Goal: Task Accomplishment & Management: Manage account settings

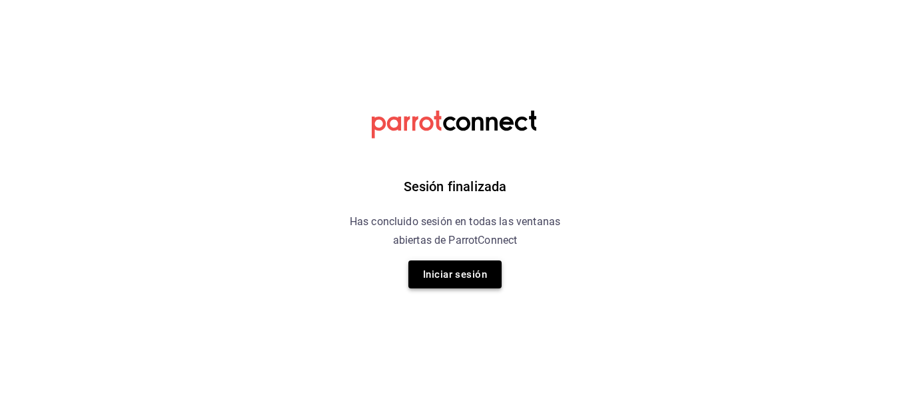
click at [446, 276] on button "Iniciar sesión" at bounding box center [454, 274] width 93 height 28
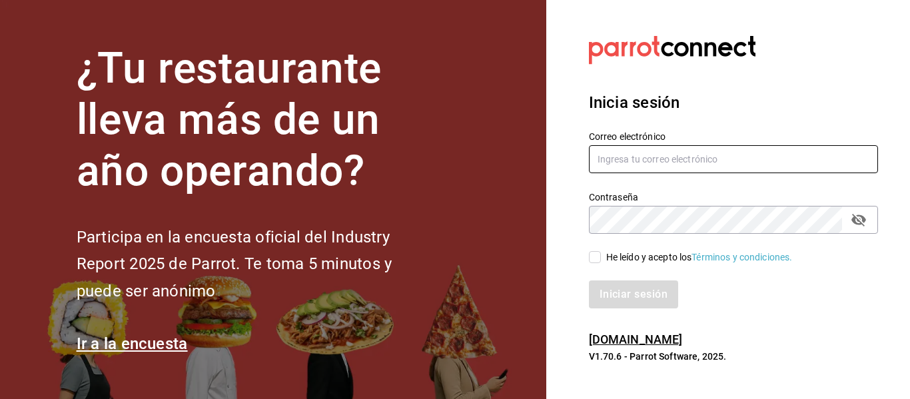
click at [779, 164] on input "text" at bounding box center [733, 159] width 289 height 28
type input "kchalita@hotmail.com"
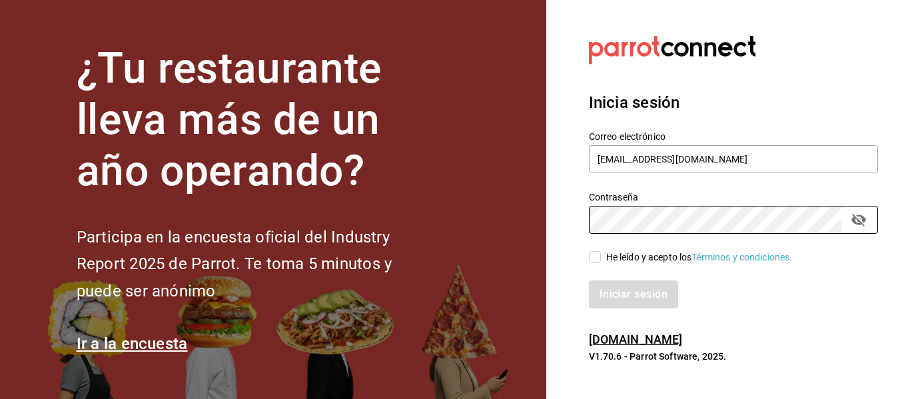
click at [593, 249] on div "He leído y acepto los Términos y condiciones." at bounding box center [725, 249] width 305 height 31
click at [593, 257] on input "He leído y acepto los Términos y condiciones." at bounding box center [595, 257] width 12 height 12
checkbox input "true"
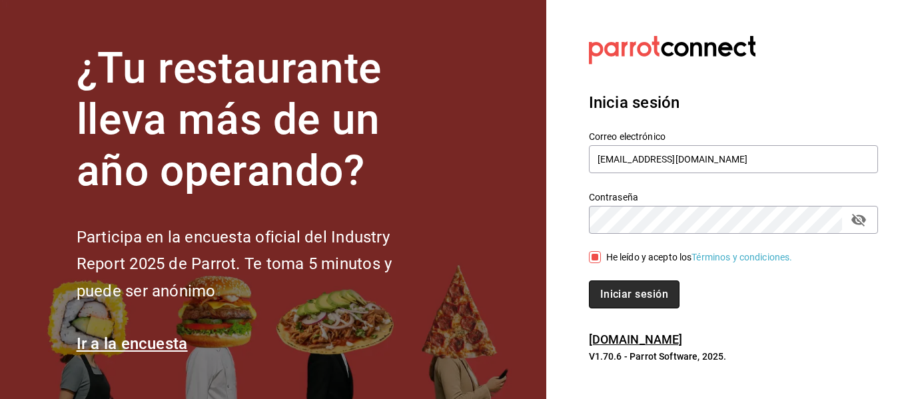
click at [611, 295] on button "Iniciar sesión" at bounding box center [634, 294] width 91 height 28
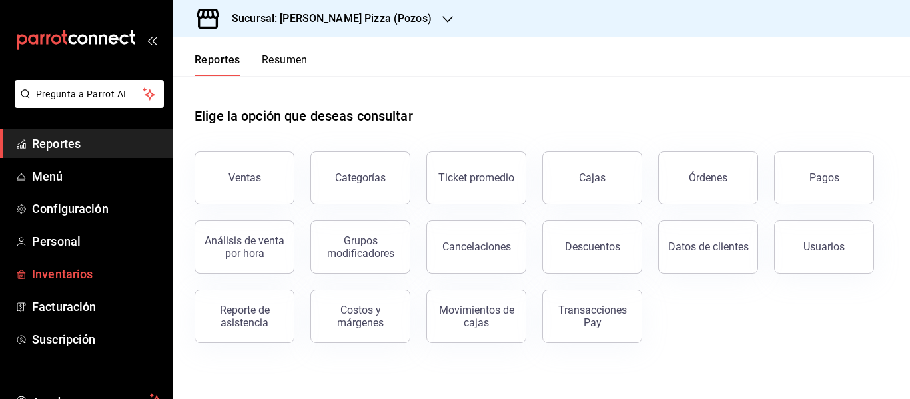
click at [92, 279] on span "Inventarios" at bounding box center [97, 274] width 130 height 18
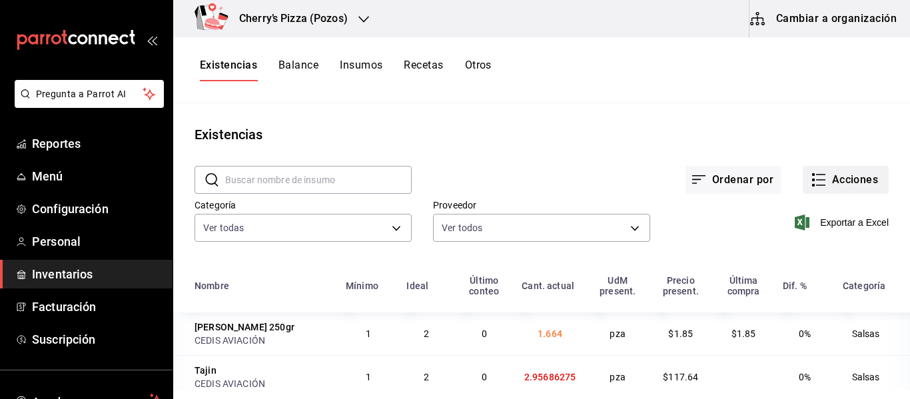
click at [858, 173] on button "Acciones" at bounding box center [845, 180] width 86 height 28
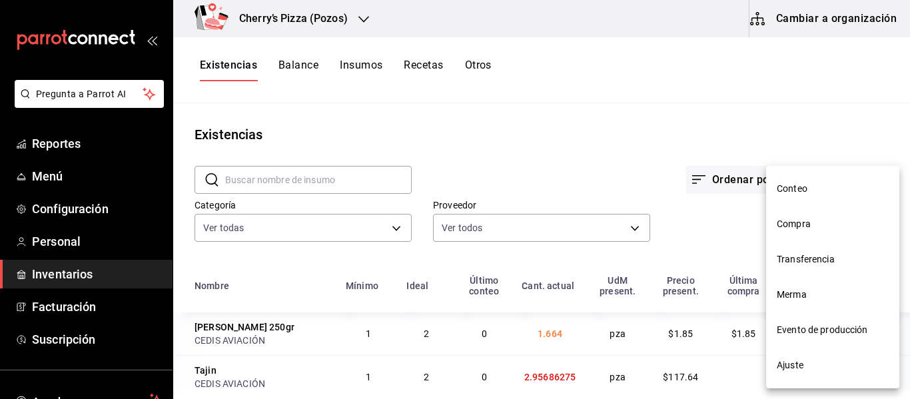
click at [836, 374] on li "Ajuste" at bounding box center [832, 365] width 133 height 35
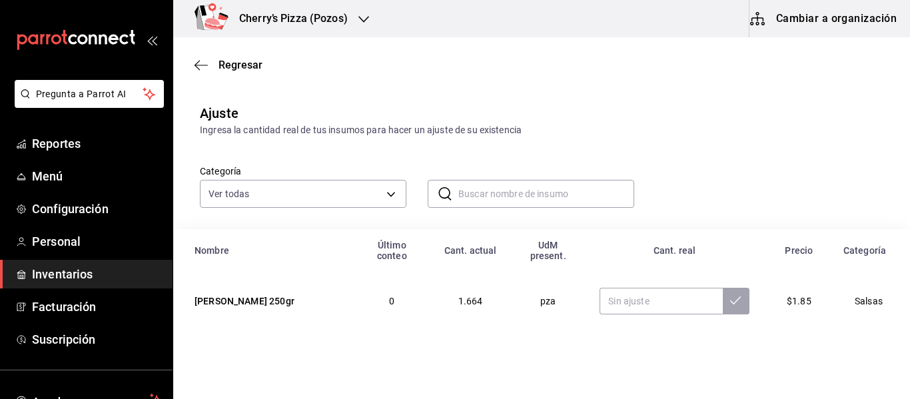
click at [503, 190] on input "text" at bounding box center [546, 193] width 176 height 27
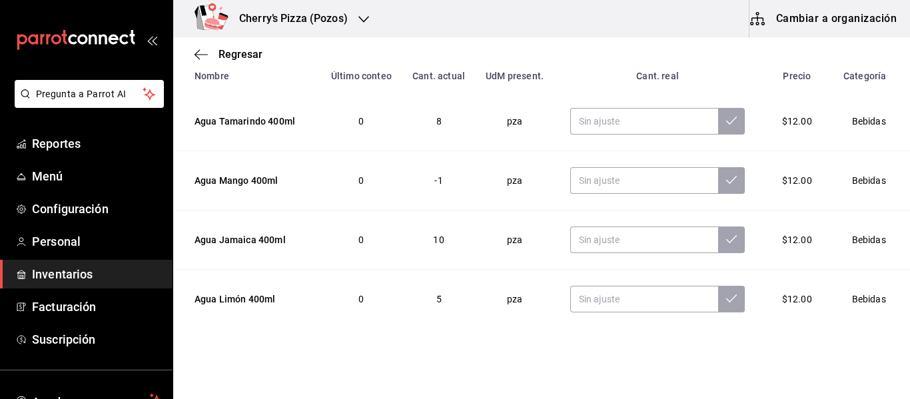
scroll to position [220, 0]
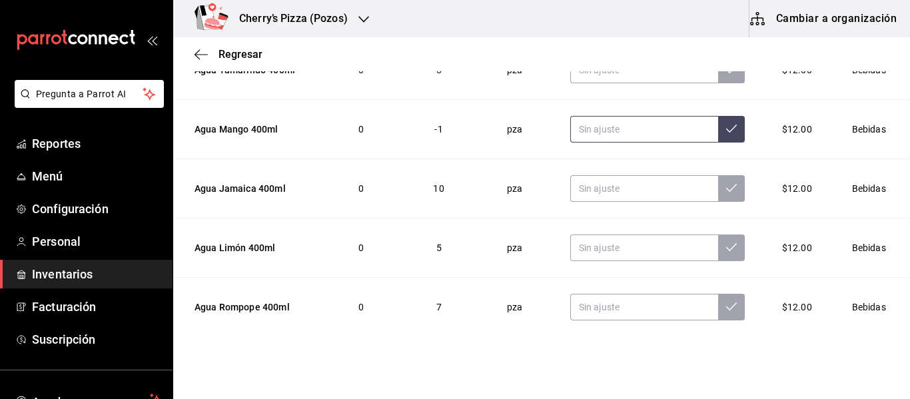
type input "agua"
click at [594, 128] on input "text" at bounding box center [644, 129] width 149 height 27
type input "0.00"
click at [718, 123] on button at bounding box center [731, 129] width 27 height 27
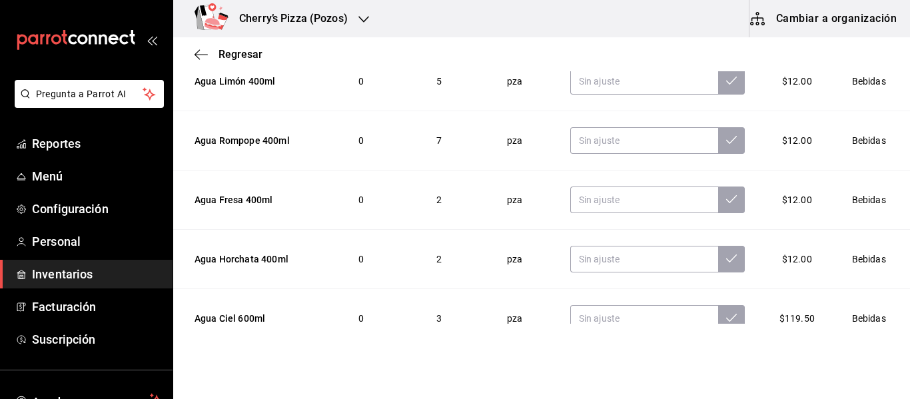
scroll to position [191, 0]
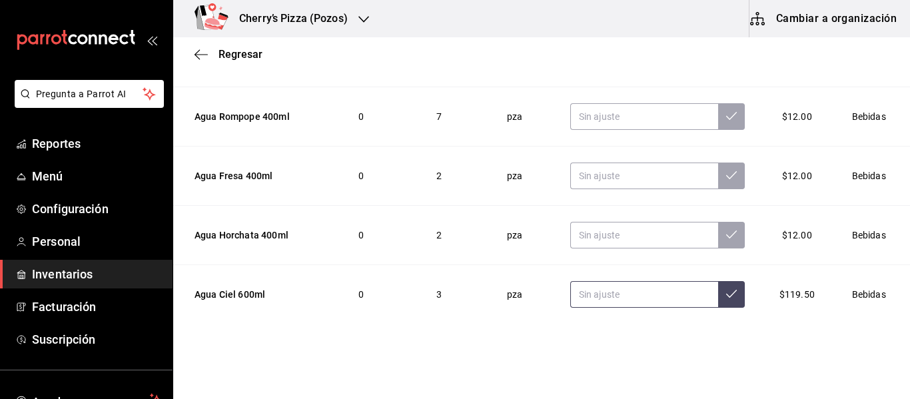
click at [617, 294] on input "text" at bounding box center [644, 294] width 149 height 27
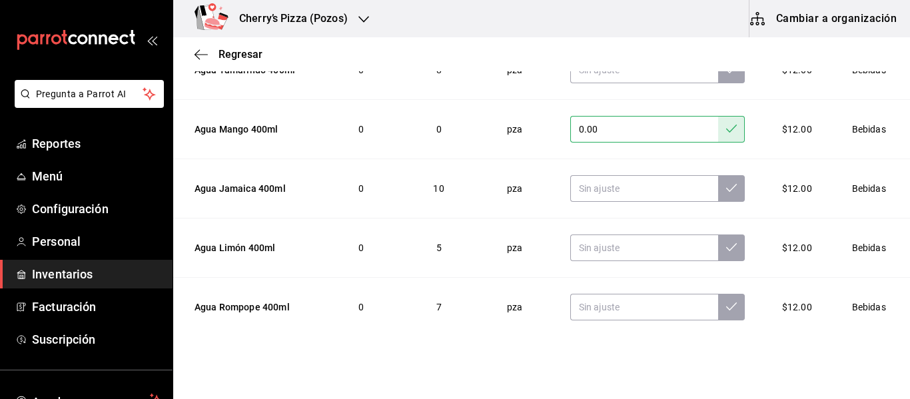
scroll to position [0, 0]
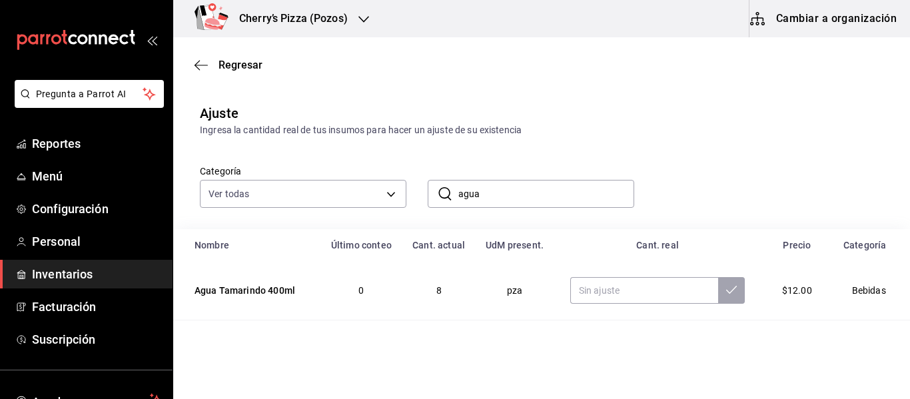
click at [500, 198] on input "agua" at bounding box center [546, 193] width 176 height 27
type input "a"
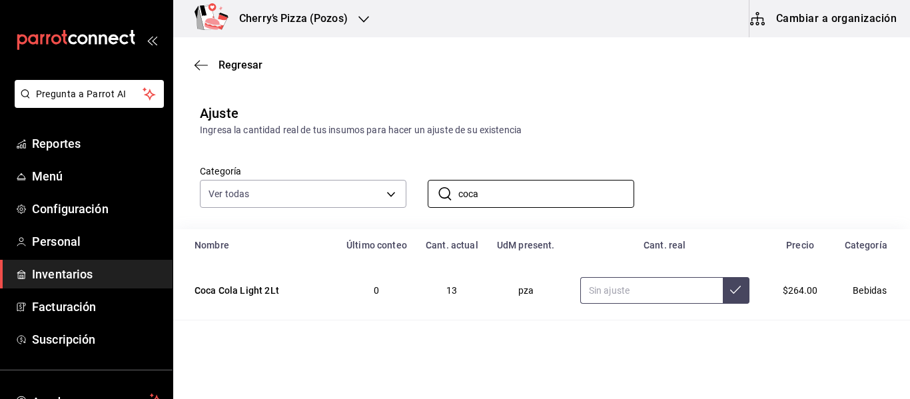
type input "coca"
click at [647, 300] on input "text" at bounding box center [651, 290] width 143 height 27
type input "3.00"
click at [730, 287] on icon at bounding box center [735, 289] width 11 height 11
drag, startPoint x: 507, startPoint y: 198, endPoint x: 308, endPoint y: 176, distance: 200.3
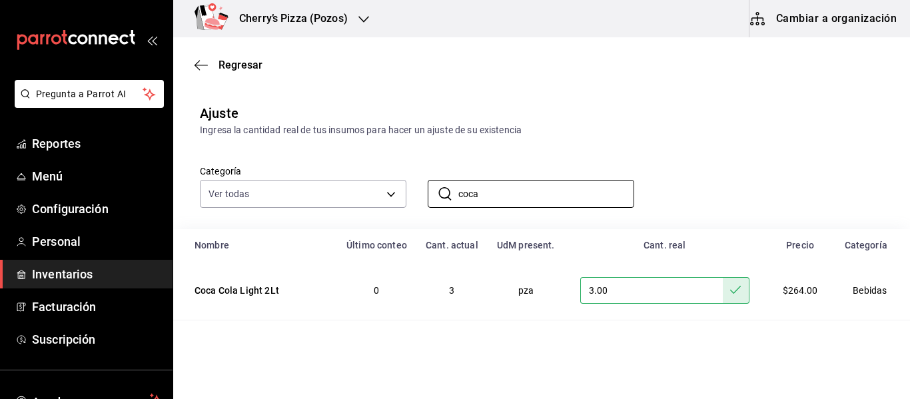
click at [308, 176] on div "Categoría Ver todas 0b8bf0fe-18be-4e06-ad7f-b957414a2041,b5ca9bed-d797-41da-a15…" at bounding box center [519, 172] width 683 height 71
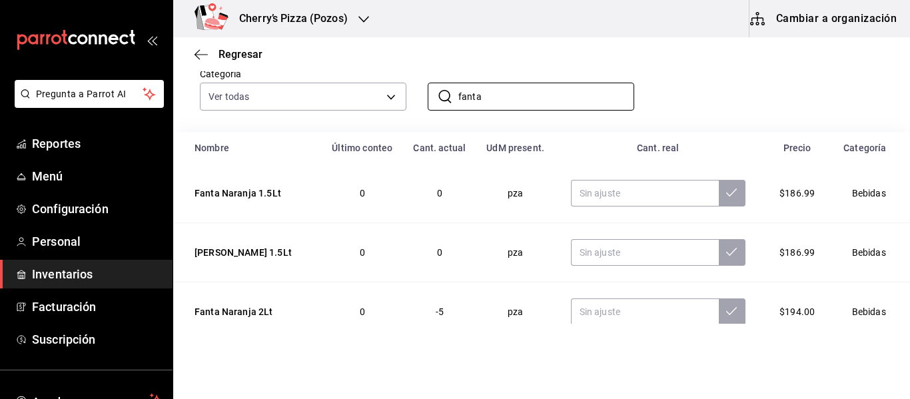
scroll to position [107, 0]
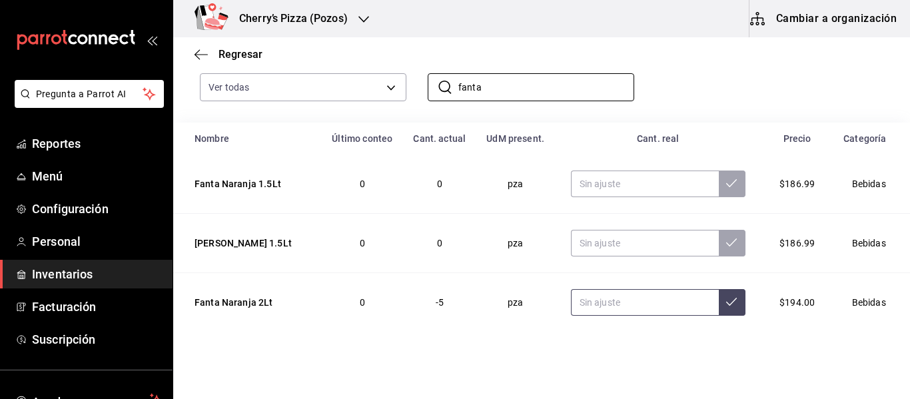
type input "fanta"
click at [639, 306] on input "text" at bounding box center [645, 302] width 148 height 27
type input "1.00"
click at [726, 303] on icon at bounding box center [731, 301] width 11 height 11
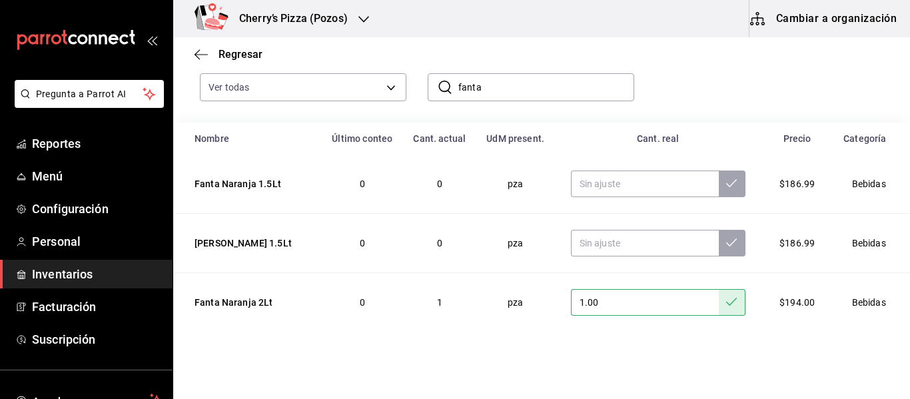
click at [537, 89] on input "fanta" at bounding box center [546, 87] width 176 height 27
type input "f"
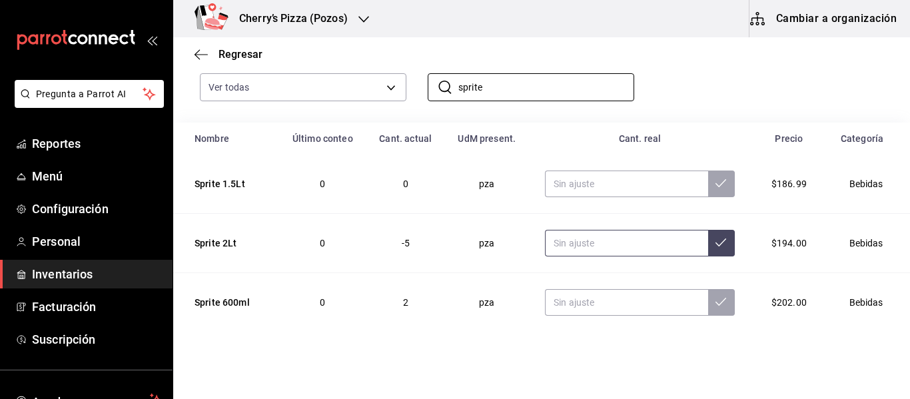
type input "sprite"
click at [622, 244] on input "text" at bounding box center [626, 243] width 163 height 27
type input "4.00"
click at [715, 242] on icon at bounding box center [720, 242] width 11 height 11
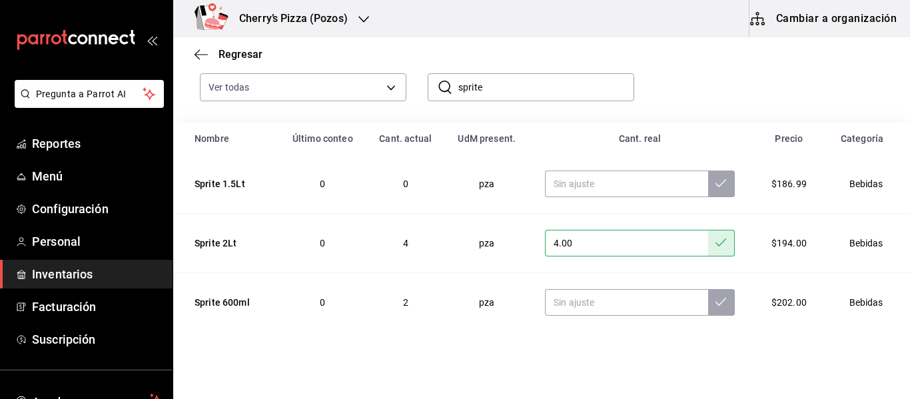
click at [495, 87] on input "sprite" at bounding box center [546, 87] width 176 height 27
type input "s"
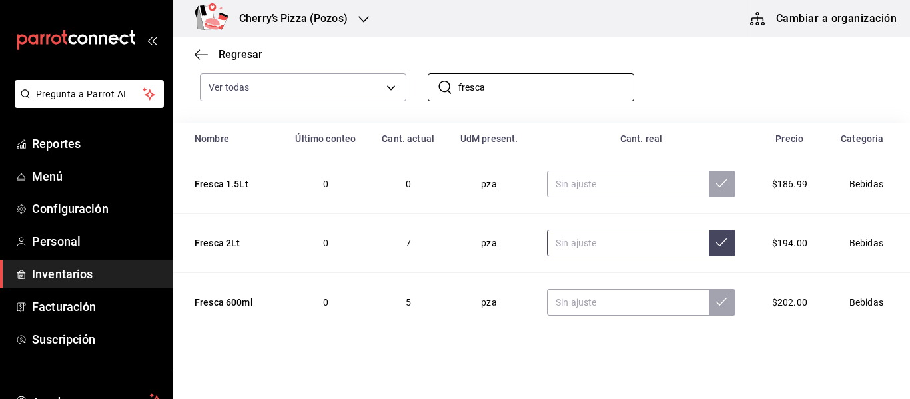
type input "fresca"
click at [585, 246] on input "text" at bounding box center [628, 243] width 162 height 27
type input "5.00"
click at [716, 242] on icon at bounding box center [721, 242] width 11 height 11
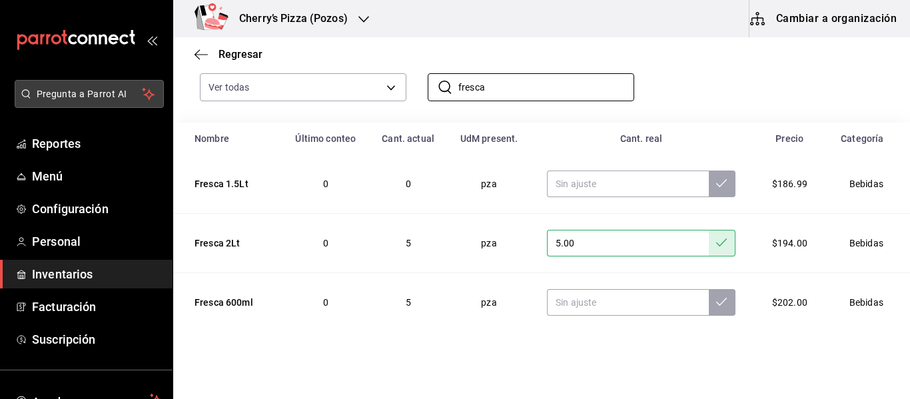
drag, startPoint x: 525, startPoint y: 89, endPoint x: 98, endPoint y: 99, distance: 427.7
click at [98, 99] on div "Pregunta a Parrot AI Reportes Menú Configuración Personal Inventarios Facturaci…" at bounding box center [455, 162] width 910 height 324
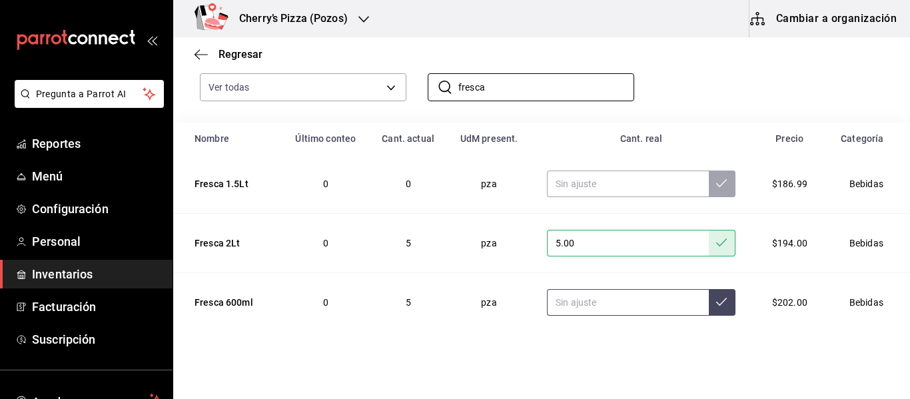
click at [589, 299] on input "text" at bounding box center [628, 302] width 162 height 27
type input "4.00"
click at [716, 305] on icon at bounding box center [721, 301] width 11 height 11
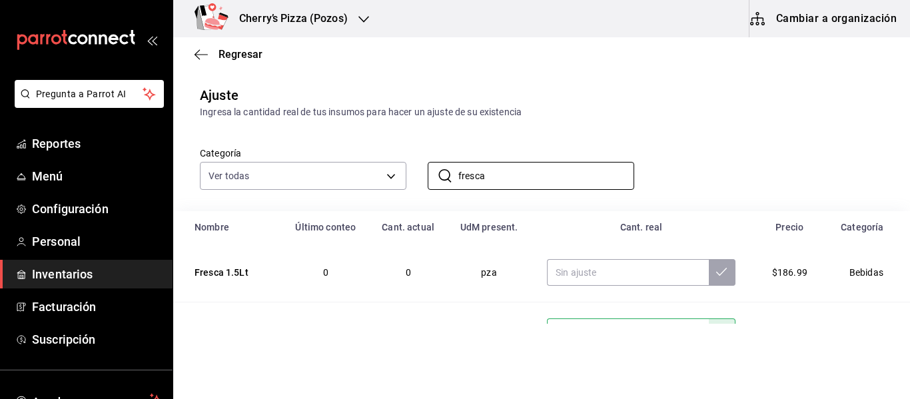
drag, startPoint x: 489, startPoint y: 97, endPoint x: 259, endPoint y: 37, distance: 238.3
click at [259, 37] on div "Cherry’s Pizza (Pozos) Cambiar a organización Regresar Ajuste Ingresa la cantid…" at bounding box center [541, 162] width 737 height 324
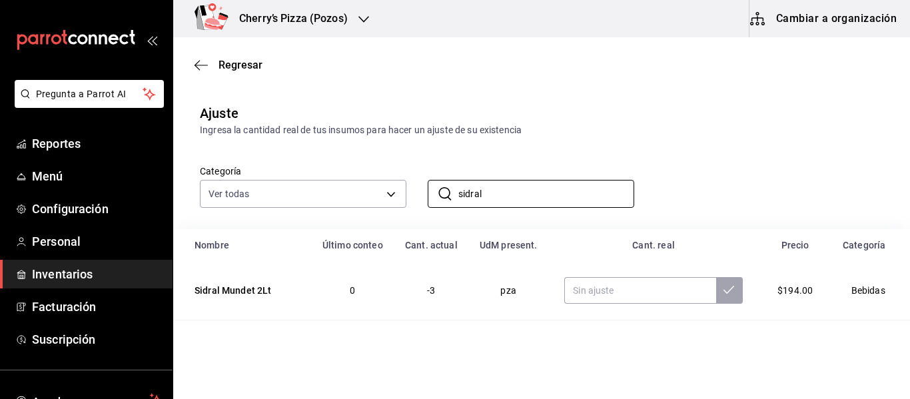
type input "sidral"
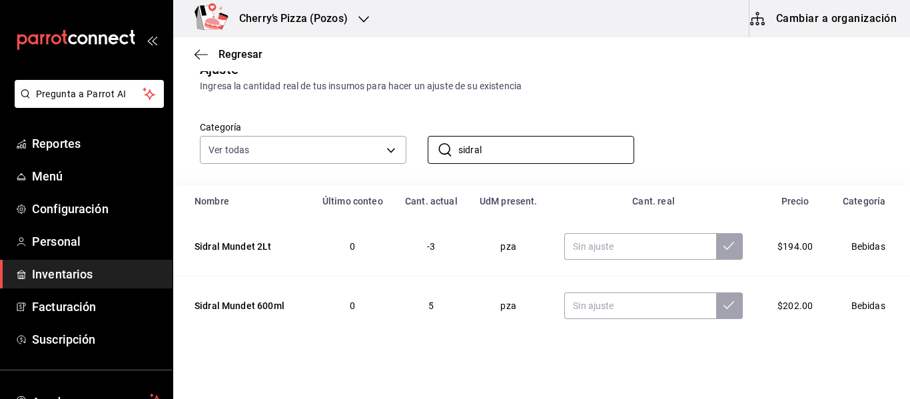
scroll to position [56, 0]
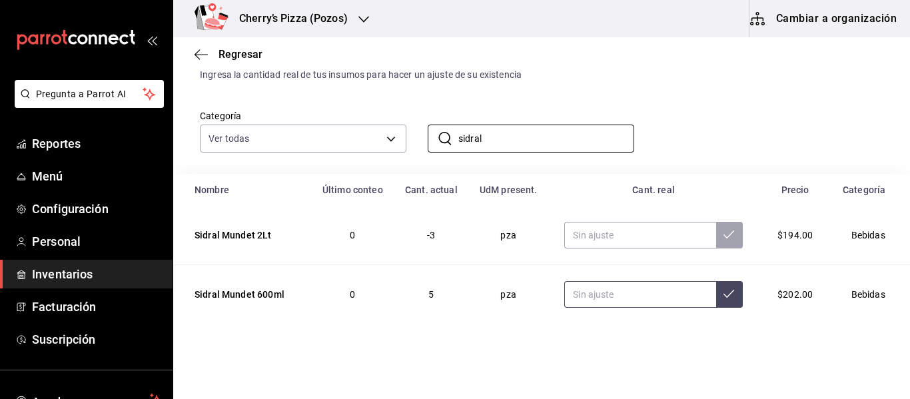
click at [583, 298] on input "text" at bounding box center [640, 294] width 152 height 27
type input "2.00"
click at [723, 297] on icon at bounding box center [728, 293] width 11 height 11
drag, startPoint x: 537, startPoint y: 147, endPoint x: 350, endPoint y: 108, distance: 191.2
click at [350, 108] on div "Categoría Ver todas 0b8bf0fe-18be-4e06-ad7f-b957414a2041,b5ca9bed-d797-41da-a15…" at bounding box center [519, 117] width 683 height 71
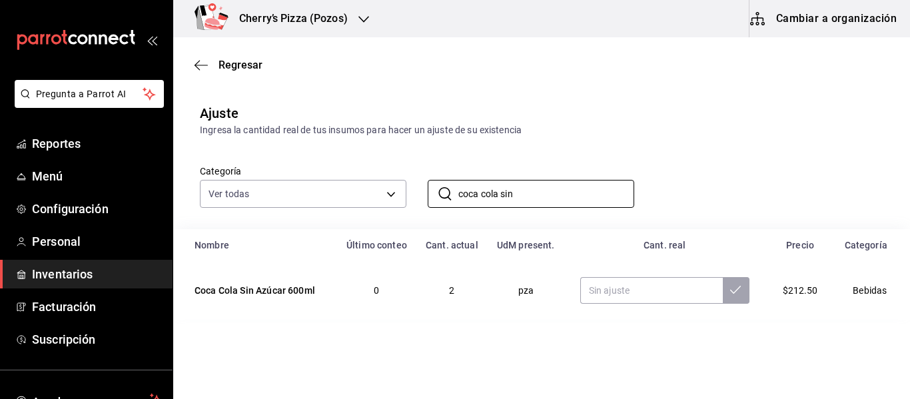
scroll to position [0, 0]
type input "coca cola sin"
click at [631, 302] on input "text" at bounding box center [651, 290] width 143 height 27
type input "3.00"
click at [733, 285] on icon at bounding box center [735, 289] width 11 height 11
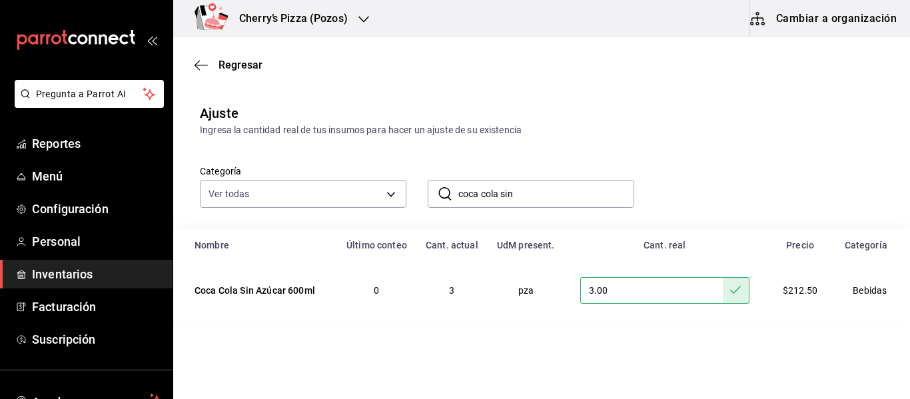
click at [588, 181] on input "coca cola sin" at bounding box center [546, 193] width 176 height 27
type input "c"
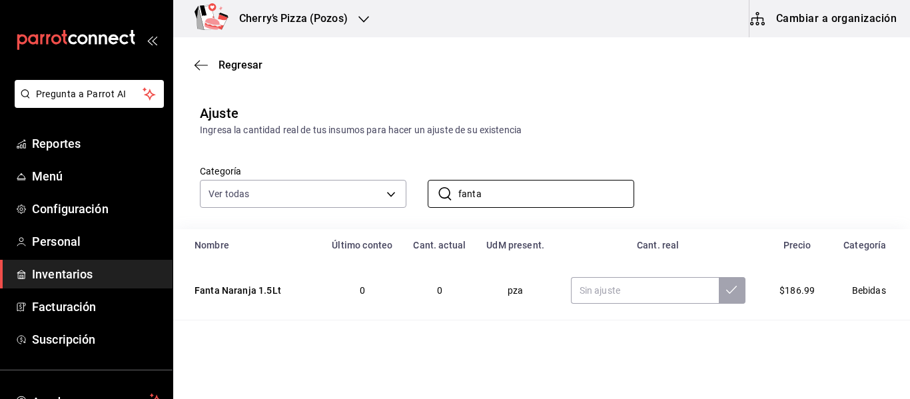
type input "fanta naranja"
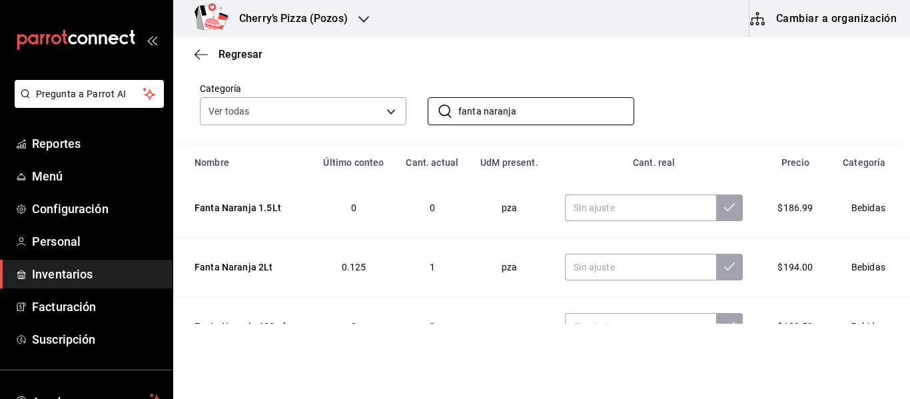
scroll to position [115, 0]
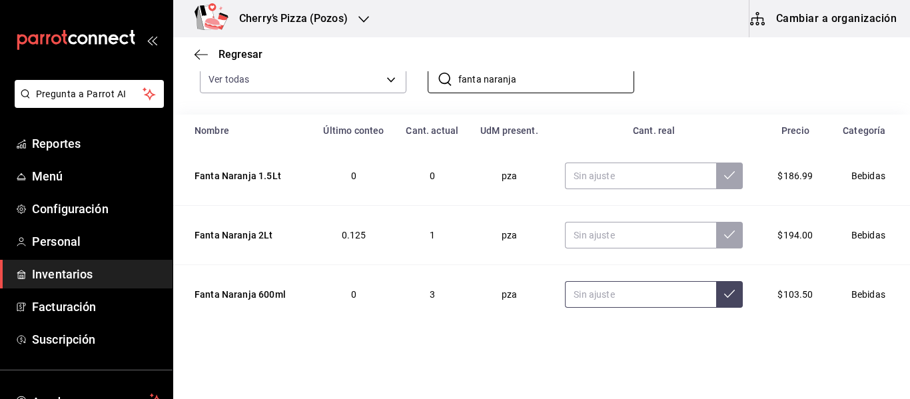
click at [618, 294] on input "text" at bounding box center [640, 294] width 151 height 27
type input "7.00"
click at [724, 288] on icon at bounding box center [729, 293] width 11 height 11
click at [525, 79] on input "fanta naranja" at bounding box center [546, 79] width 176 height 27
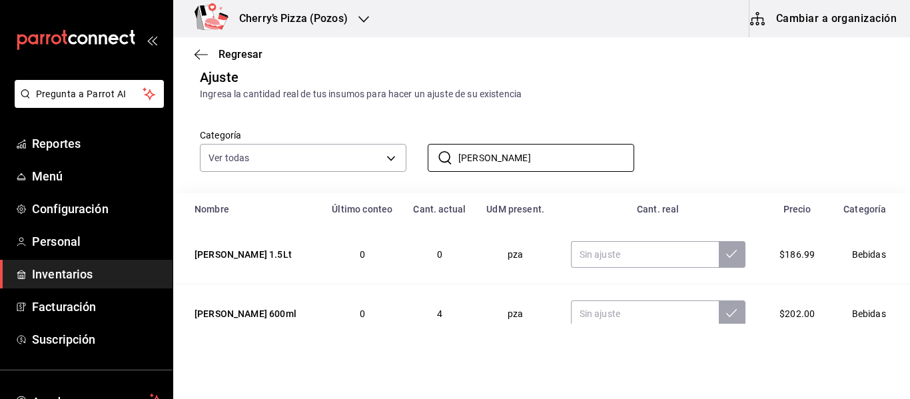
scroll to position [56, 0]
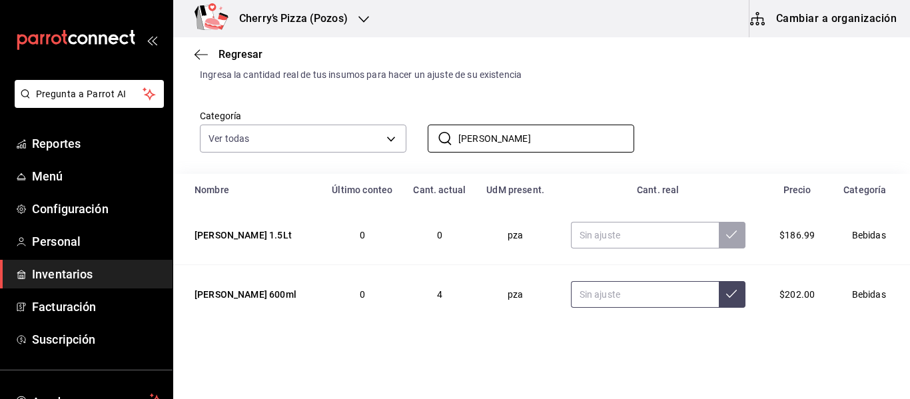
type input "[PERSON_NAME]"
click at [619, 301] on input "text" at bounding box center [645, 294] width 148 height 27
type input "3.00"
click at [726, 294] on icon at bounding box center [731, 293] width 11 height 11
drag, startPoint x: 517, startPoint y: 133, endPoint x: 258, endPoint y: 81, distance: 264.2
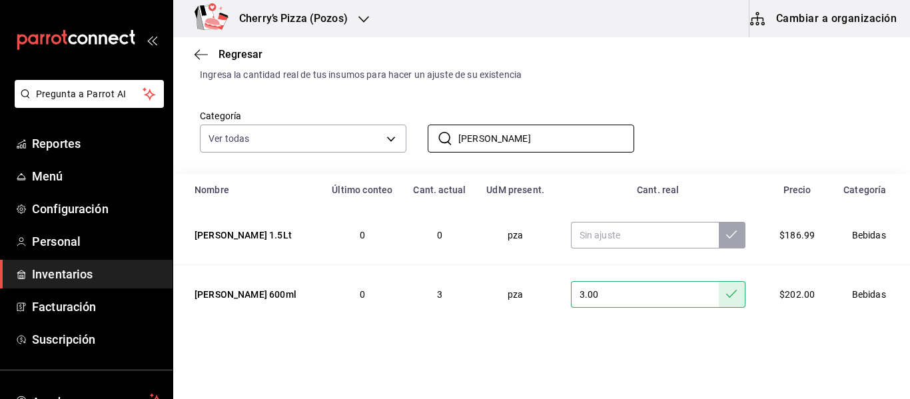
click at [258, 81] on div "Ajuste Ingresa la cantidad real de tus insumos para hacer un ajuste de su exist…" at bounding box center [541, 180] width 737 height 286
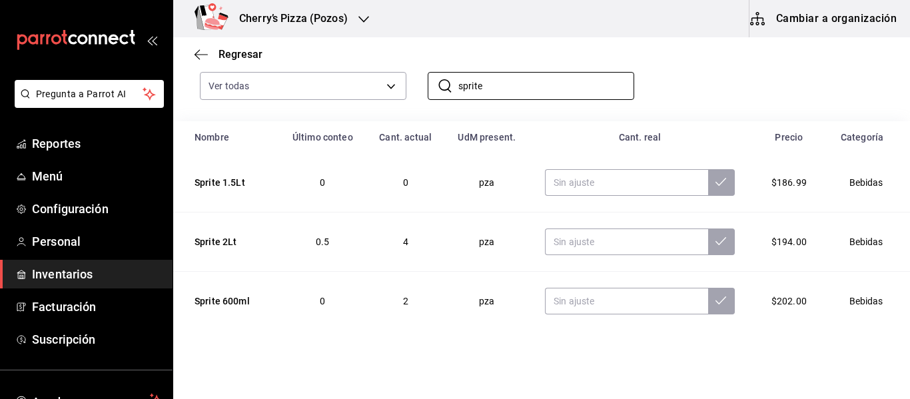
scroll to position [115, 0]
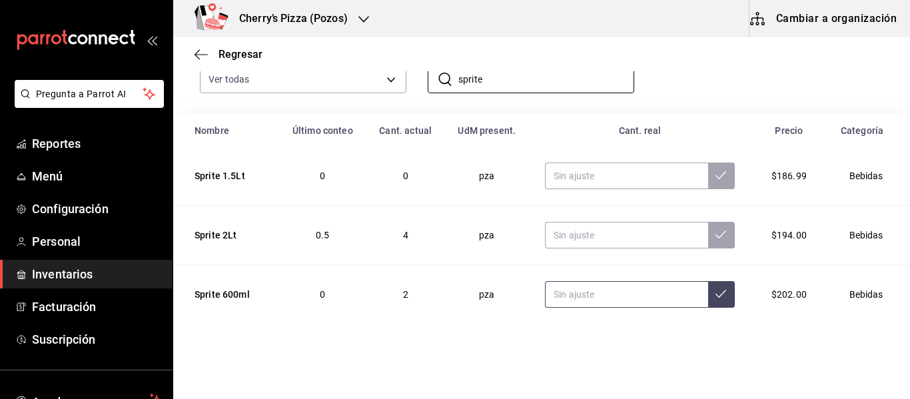
type input "sprite"
click at [609, 306] on input "text" at bounding box center [626, 294] width 163 height 27
type input "1.00"
click at [715, 290] on icon at bounding box center [720, 293] width 11 height 11
drag, startPoint x: 503, startPoint y: 80, endPoint x: 354, endPoint y: 67, distance: 150.4
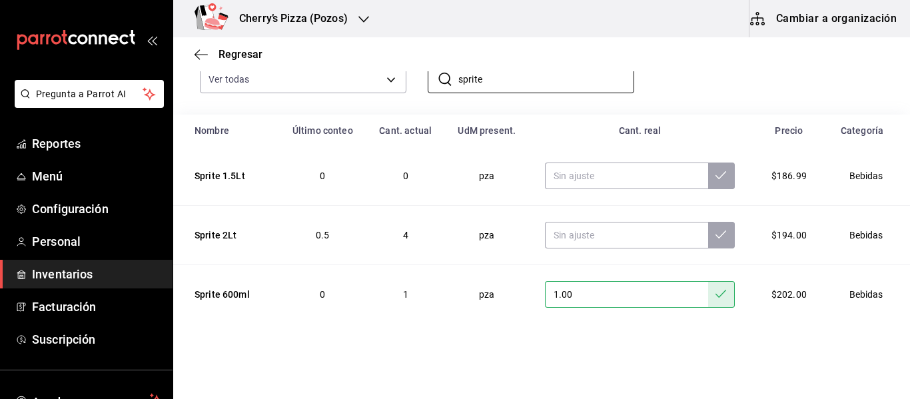
click at [354, 67] on main "Regresar Ajuste Ingresa la cantidad real de tus insumos para hacer un ajuste de…" at bounding box center [541, 123] width 737 height 401
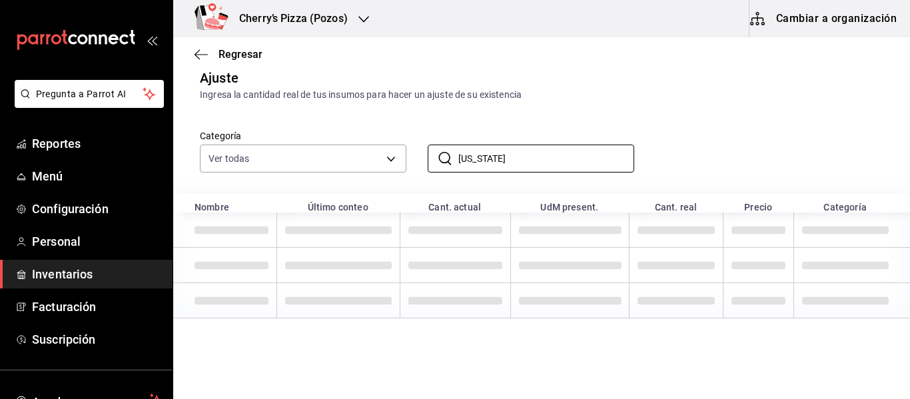
scroll to position [0, 0]
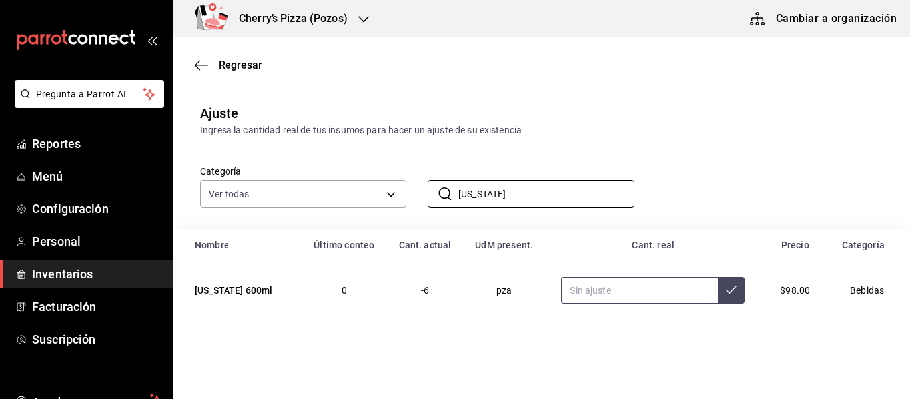
type input "[US_STATE]"
click at [585, 296] on input "text" at bounding box center [639, 290] width 157 height 27
type input "6.00"
click at [729, 293] on icon at bounding box center [731, 289] width 11 height 11
click at [518, 204] on input "[US_STATE]" at bounding box center [546, 193] width 176 height 27
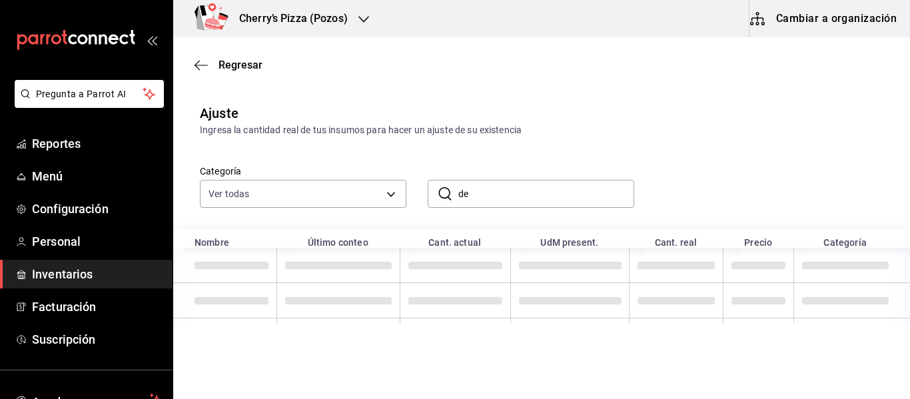
type input "d"
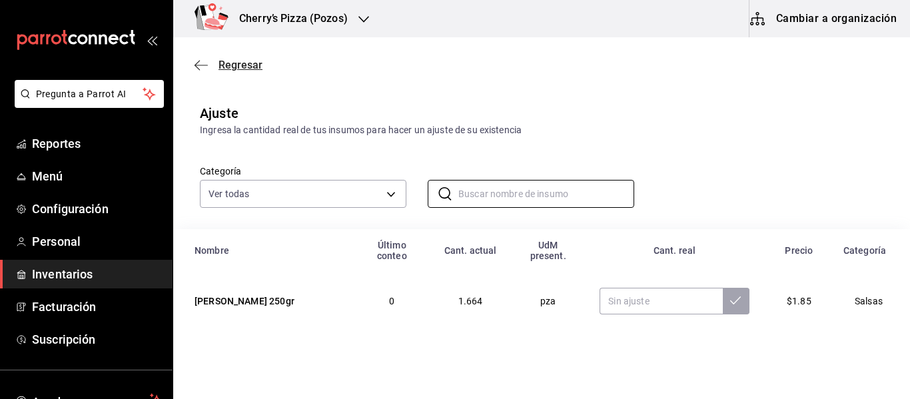
click at [198, 62] on icon "button" at bounding box center [196, 65] width 5 height 10
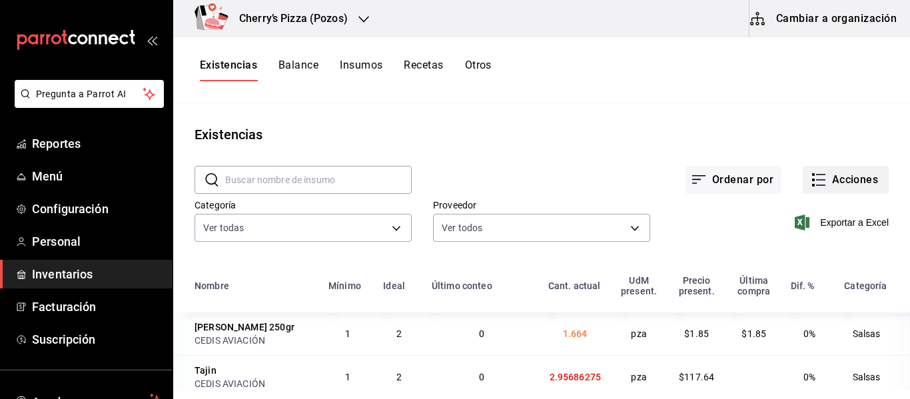
click at [821, 180] on button "Acciones" at bounding box center [845, 180] width 86 height 28
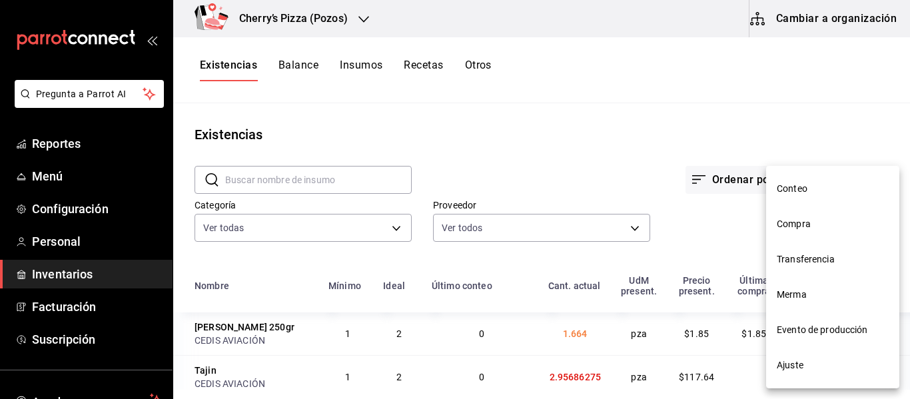
click at [814, 216] on li "Compra" at bounding box center [832, 223] width 133 height 35
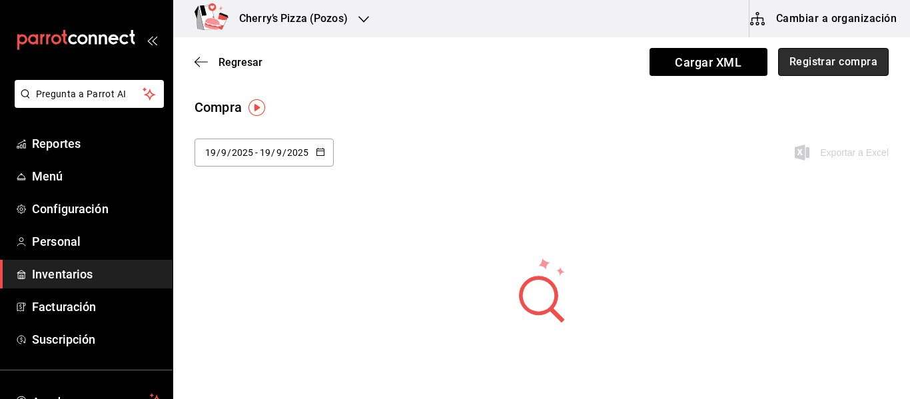
click at [818, 54] on button "Registrar compra" at bounding box center [833, 62] width 111 height 28
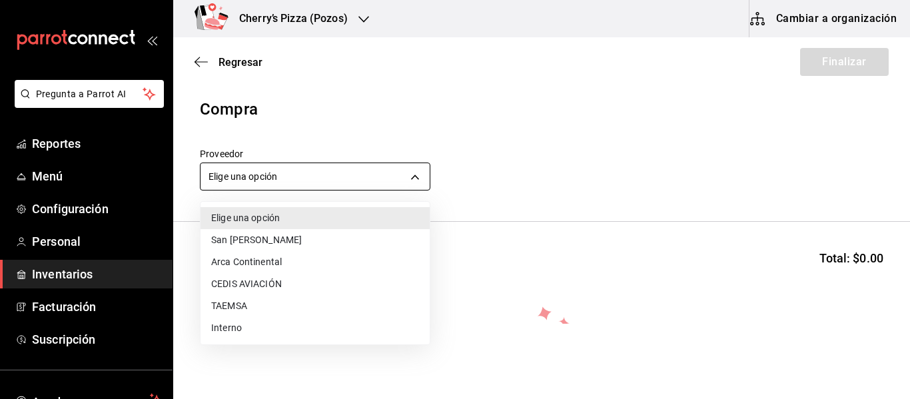
click at [355, 189] on body "Pregunta a Parrot AI Reportes Menú Configuración Personal Inventarios Facturaci…" at bounding box center [455, 162] width 910 height 324
click at [302, 281] on li "CEDIS AVIACIÓN" at bounding box center [314, 284] width 229 height 22
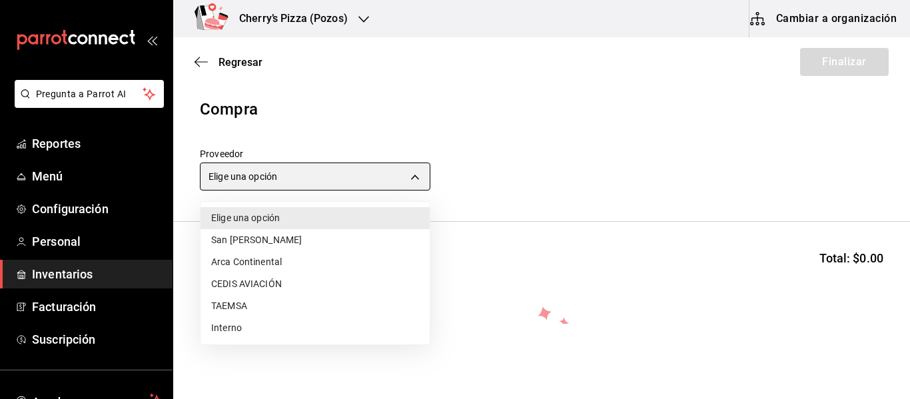
type input "ba6e71af-6591-45fd-bdd6-18e05506cb88"
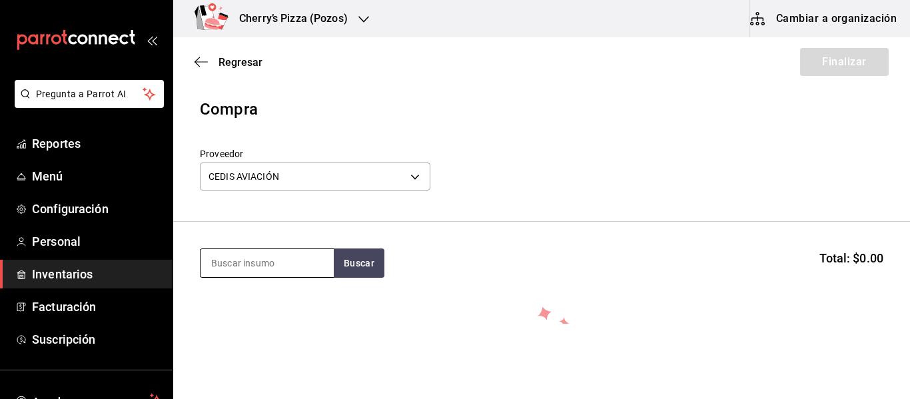
click at [303, 270] on input at bounding box center [266, 263] width 133 height 28
type input "masa"
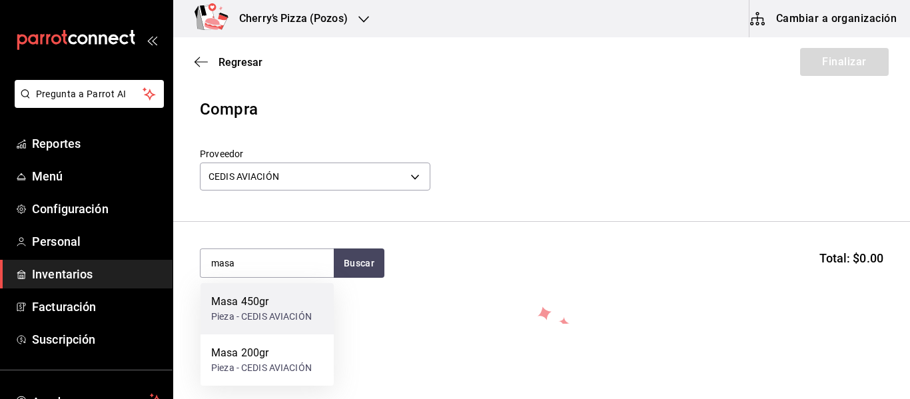
click at [264, 312] on div "Pieza - CEDIS AVIACIÓN" at bounding box center [261, 317] width 101 height 14
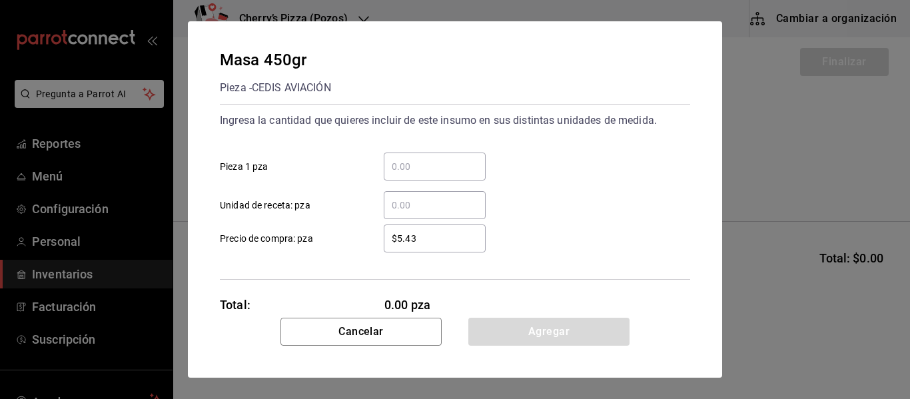
click at [440, 162] on input "​ Pieza 1 pza" at bounding box center [435, 166] width 102 height 16
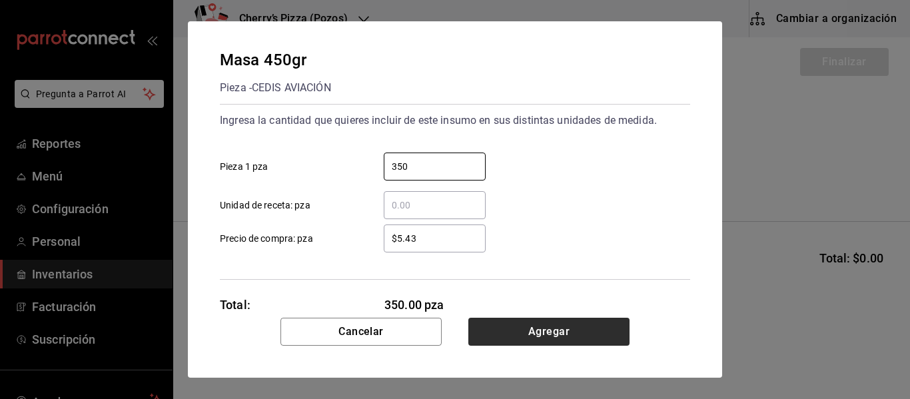
type input "350"
click at [585, 328] on button "Agregar" at bounding box center [548, 332] width 161 height 28
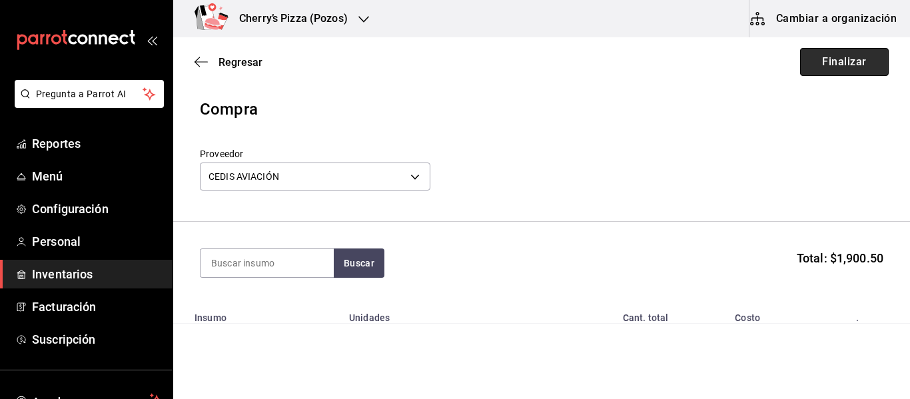
click at [848, 60] on button "Finalizar" at bounding box center [844, 62] width 89 height 28
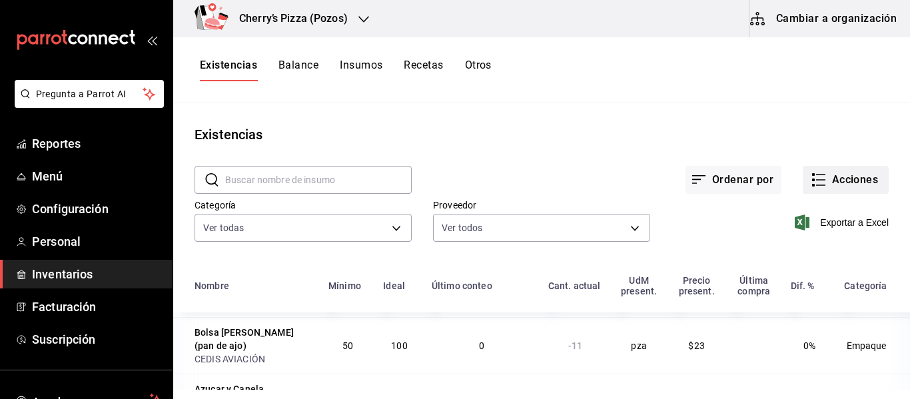
click at [828, 174] on button "Acciones" at bounding box center [845, 180] width 86 height 28
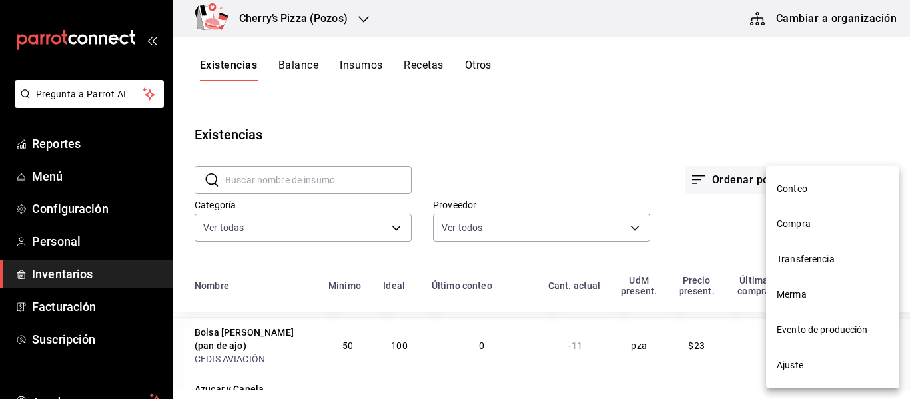
click at [814, 230] on span "Compra" at bounding box center [832, 224] width 112 height 14
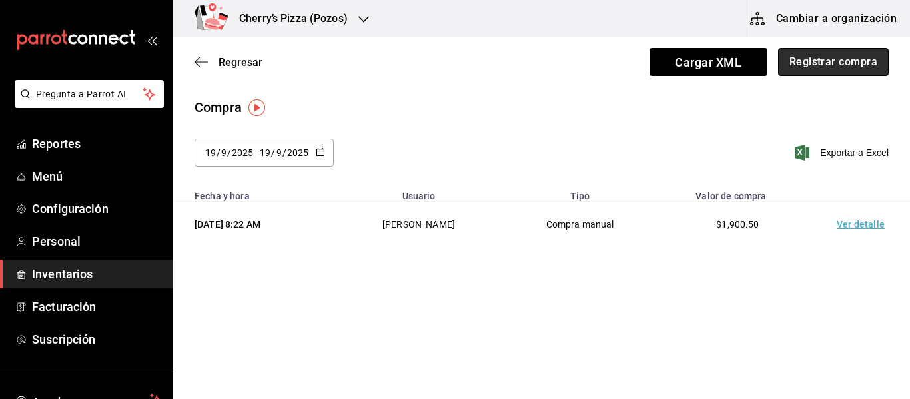
click at [842, 70] on button "Registrar compra" at bounding box center [833, 62] width 111 height 28
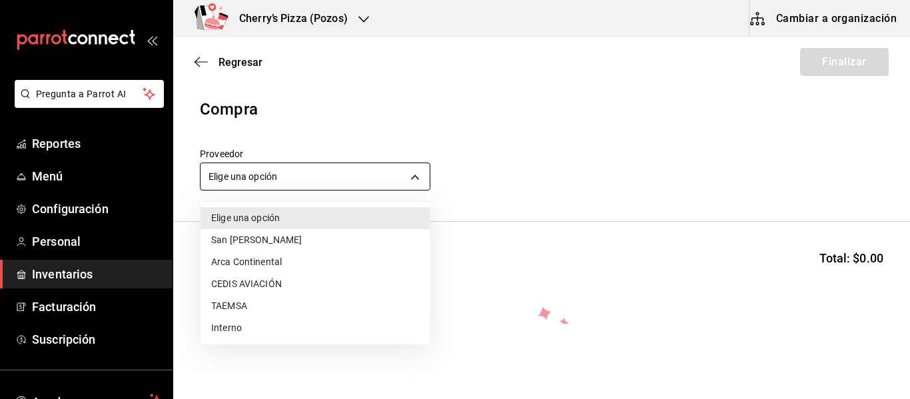
click at [321, 181] on body "Pregunta a Parrot AI Reportes Menú Configuración Personal Inventarios Facturaci…" at bounding box center [455, 162] width 910 height 324
click at [293, 287] on li "CEDIS AVIACIÓN" at bounding box center [314, 284] width 229 height 22
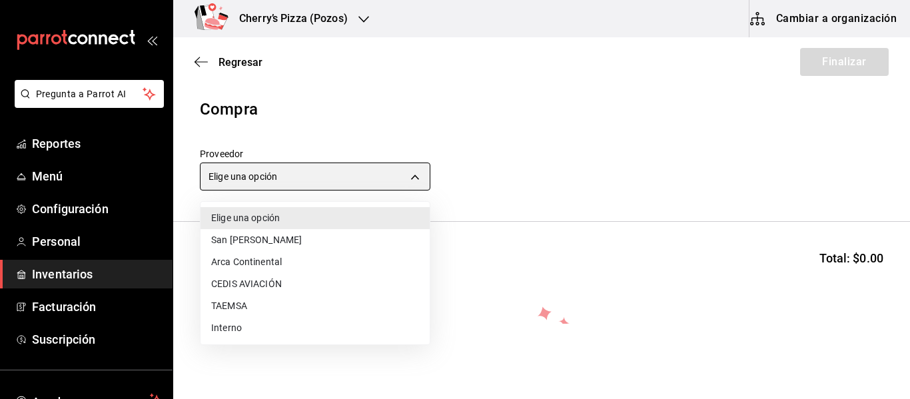
type input "ba6e71af-6591-45fd-bdd6-18e05506cb88"
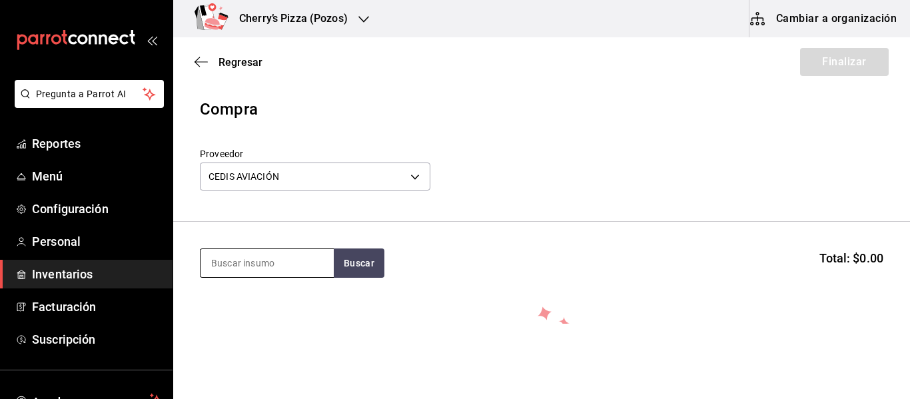
click at [280, 261] on input at bounding box center [266, 263] width 133 height 28
type input "canela"
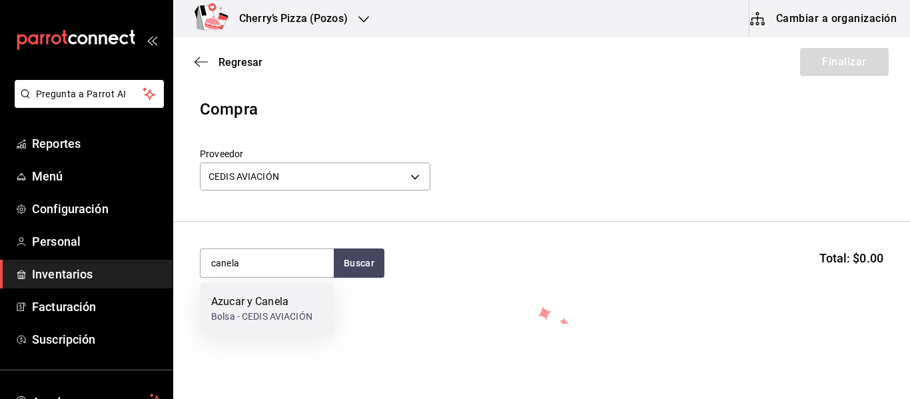
click at [250, 315] on div "Bolsa - CEDIS AVIACIÓN" at bounding box center [261, 317] width 101 height 14
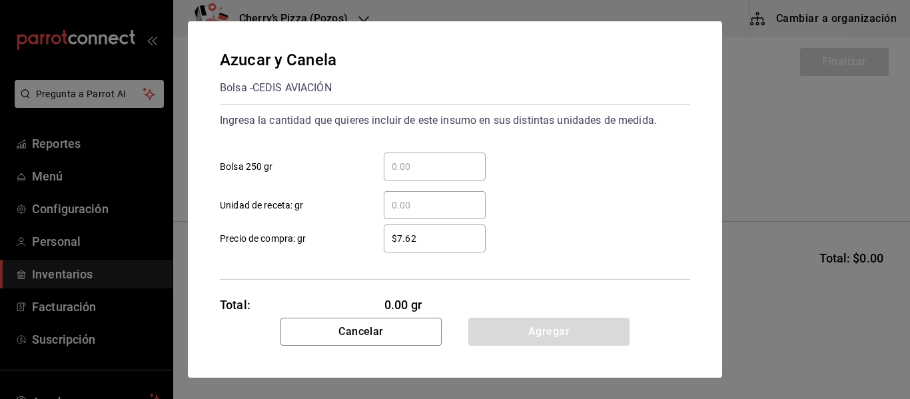
click at [416, 160] on input "​ Bolsa 250 gr" at bounding box center [435, 166] width 102 height 16
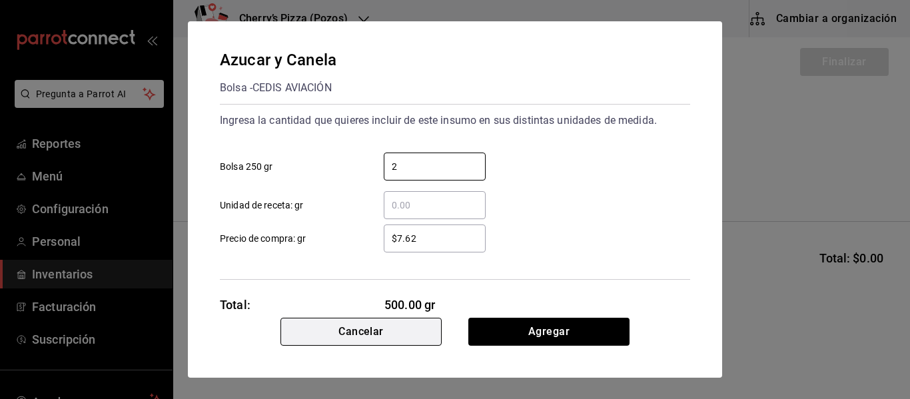
type input "2"
click at [347, 320] on button "Cancelar" at bounding box center [360, 332] width 161 height 28
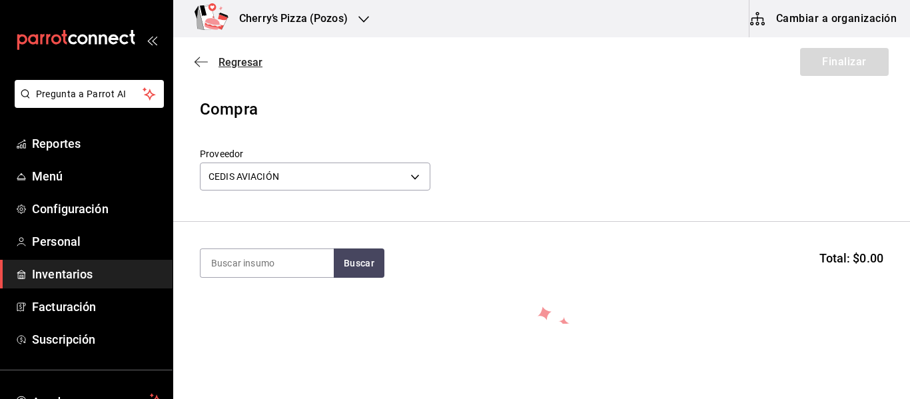
click at [196, 59] on icon "button" at bounding box center [200, 62] width 13 height 12
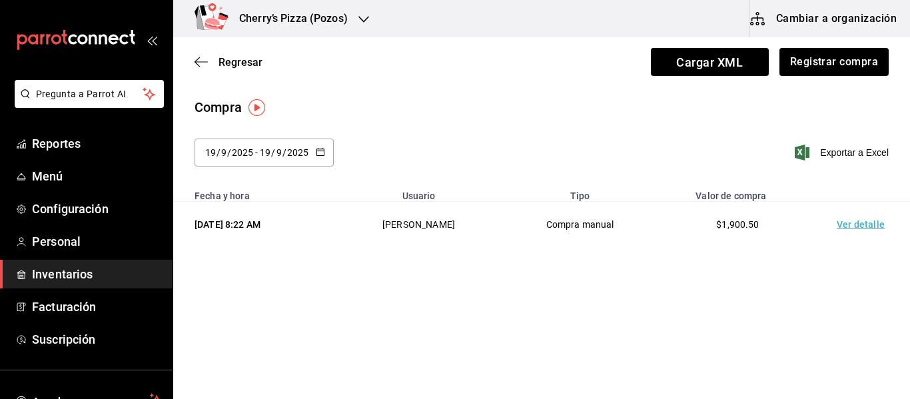
click at [323, 153] on \(Stroke\) "button" at bounding box center [320, 152] width 8 height 7
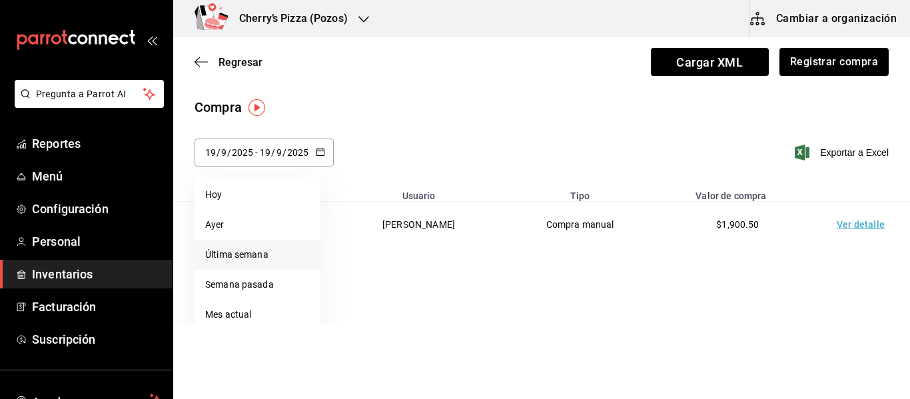
click at [258, 260] on li "Última semana" at bounding box center [257, 255] width 126 height 30
type input "[DATE]"
type input "14"
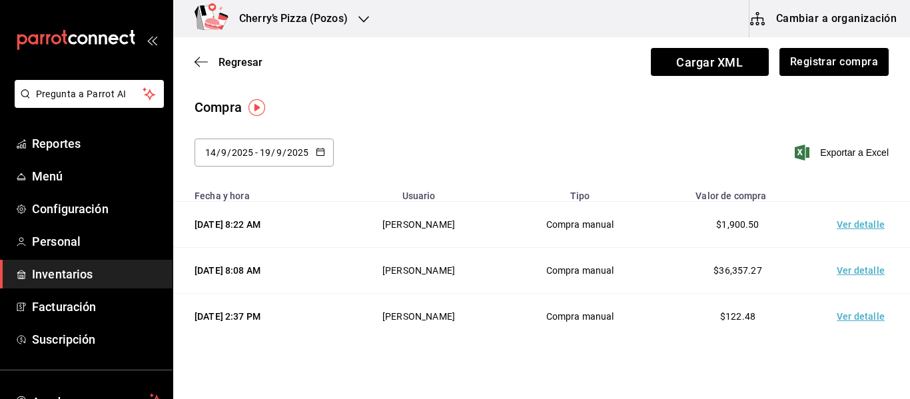
click at [861, 273] on td "Ver detalle" at bounding box center [862, 271] width 93 height 46
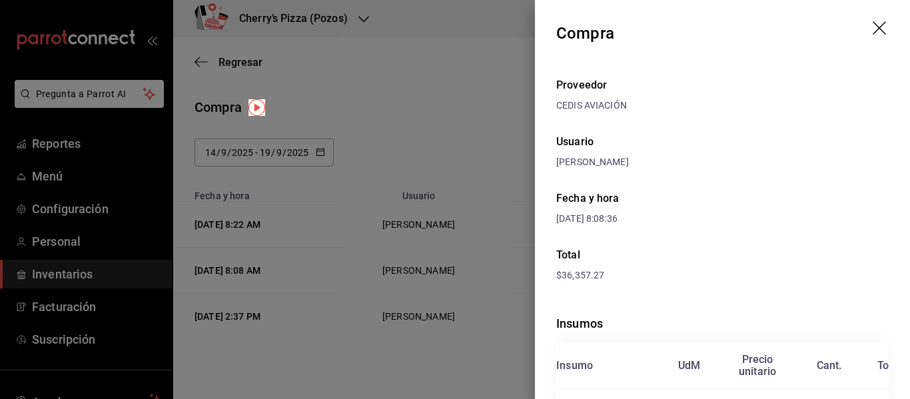
click at [409, 90] on div at bounding box center [455, 199] width 910 height 399
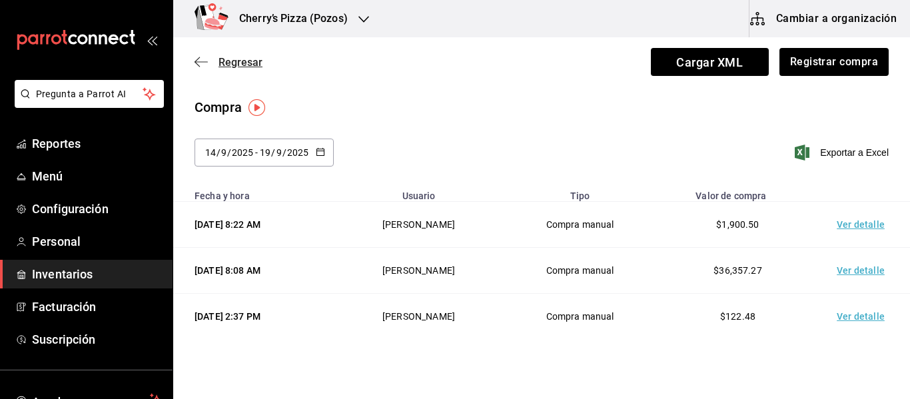
click at [198, 59] on icon "button" at bounding box center [196, 62] width 5 height 10
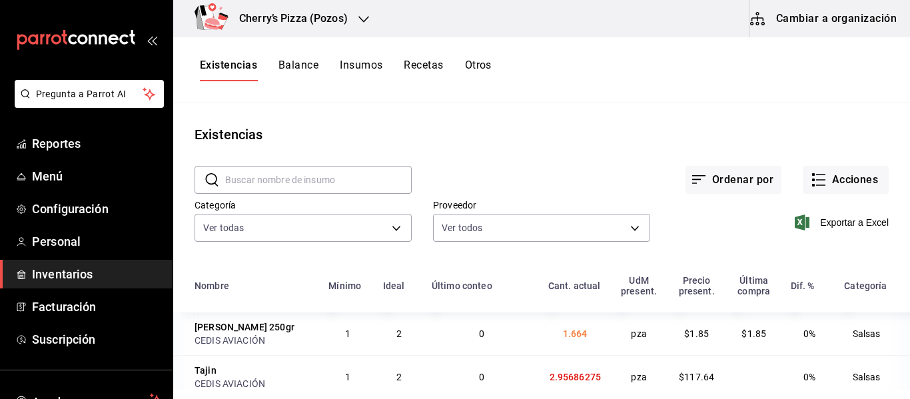
click at [375, 177] on input "text" at bounding box center [318, 179] width 186 height 27
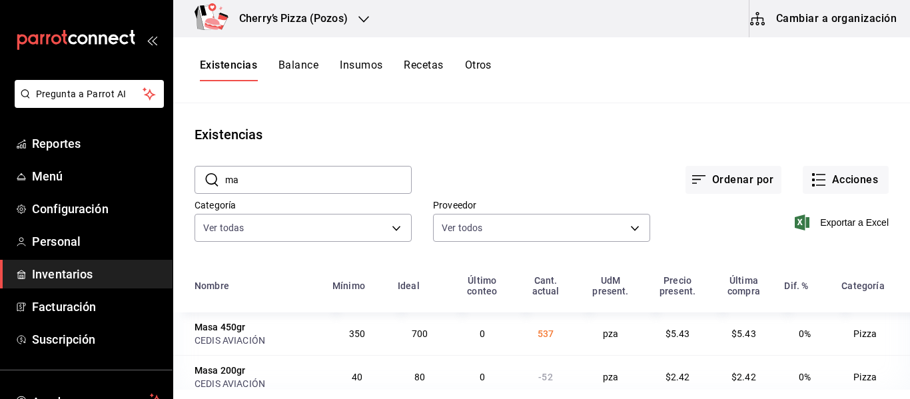
type input "m"
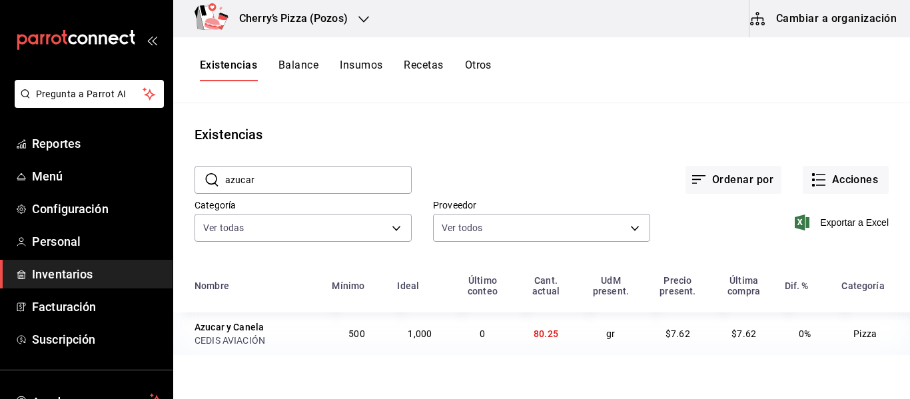
type input "azucar"
click at [852, 171] on button "Acciones" at bounding box center [845, 180] width 86 height 28
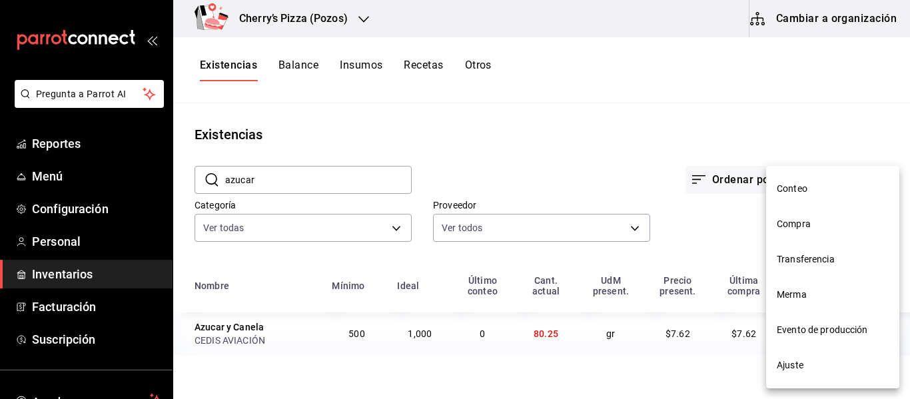
click at [360, 63] on div at bounding box center [455, 199] width 910 height 399
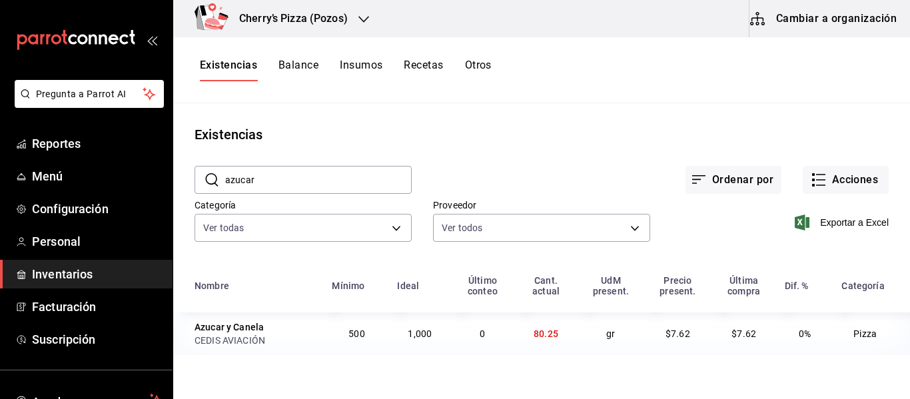
click at [488, 66] on button "Otros" at bounding box center [478, 70] width 27 height 23
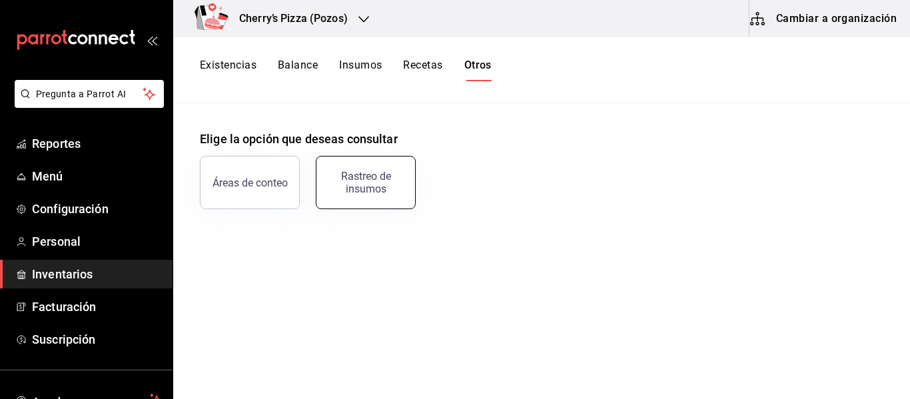
click at [362, 192] on div "Rastreo de insumos" at bounding box center [365, 182] width 83 height 25
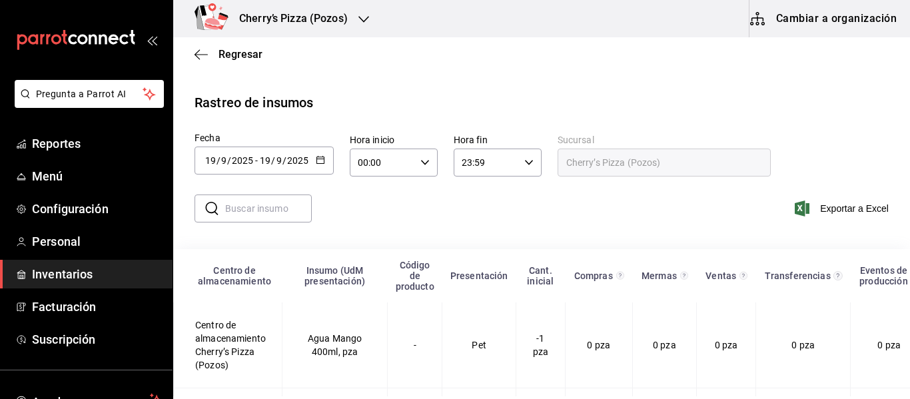
click at [254, 214] on input "text" at bounding box center [268, 208] width 87 height 27
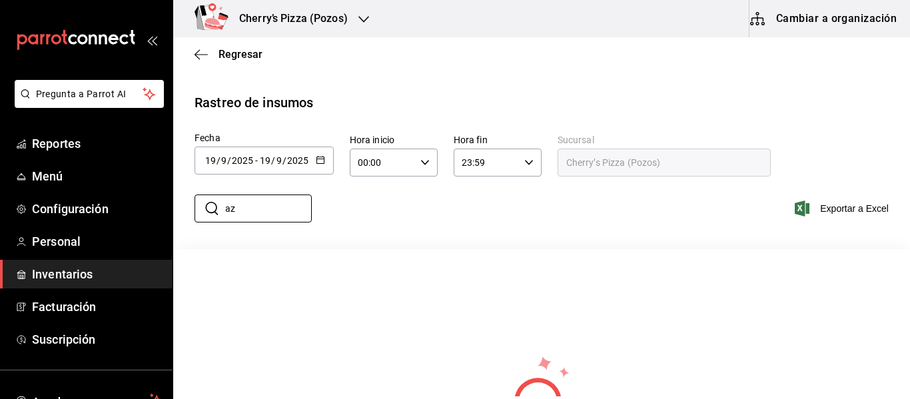
type input "a"
type input "canela"
click at [292, 168] on div "[DATE] [DATE] - [DATE] [DATE]" at bounding box center [263, 161] width 139 height 28
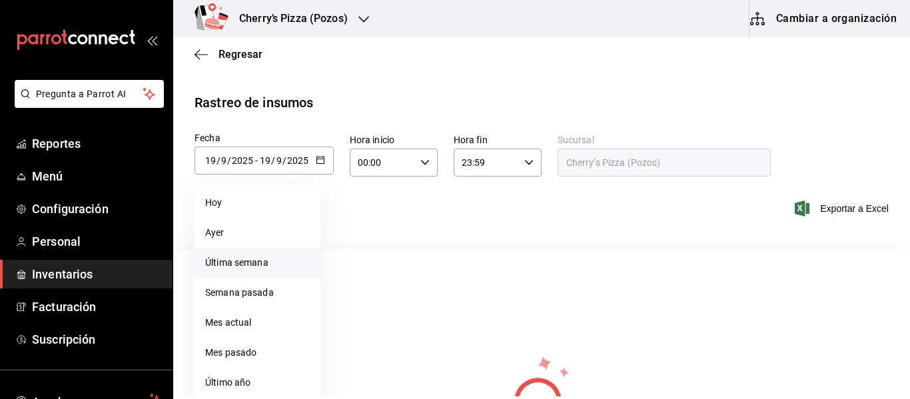
click at [284, 271] on li "Última semana" at bounding box center [257, 263] width 126 height 30
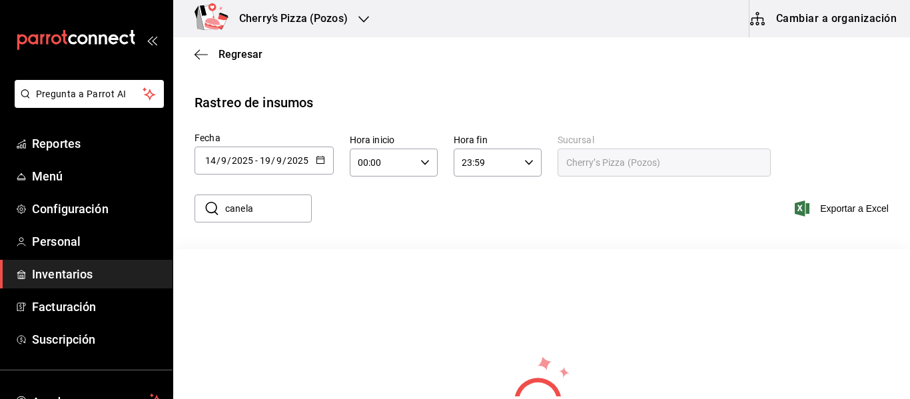
type input "[DATE]"
type input "14"
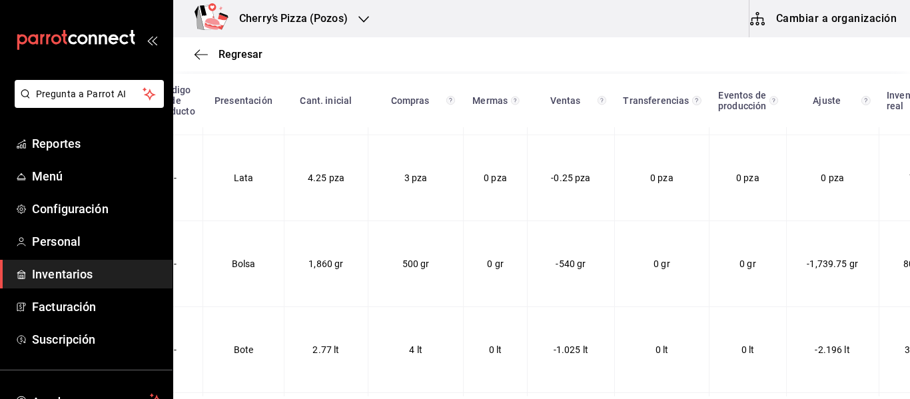
scroll to position [1195, 289]
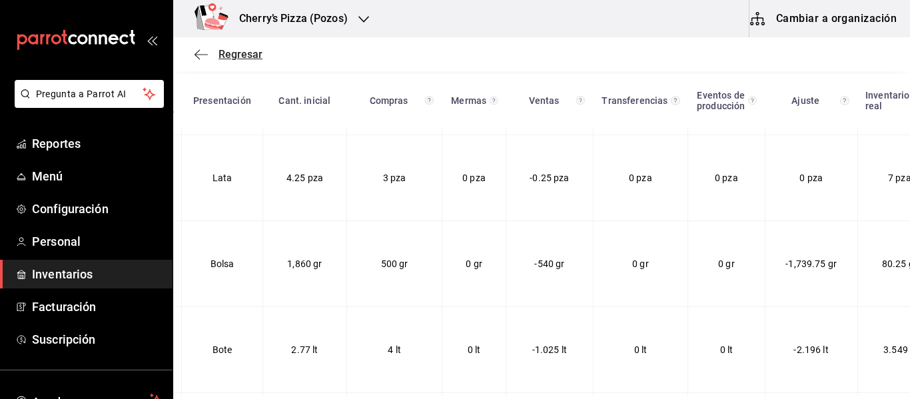
click at [200, 52] on icon "button" at bounding box center [200, 55] width 13 height 12
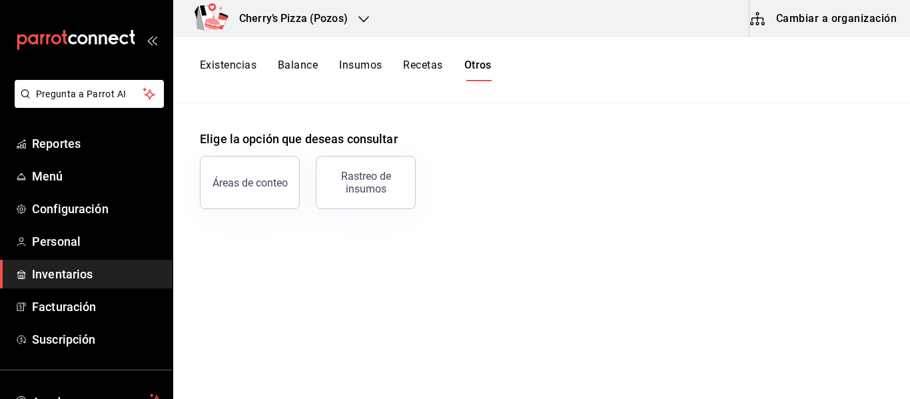
click at [850, 14] on button "Cambiar a organización" at bounding box center [824, 18] width 150 height 37
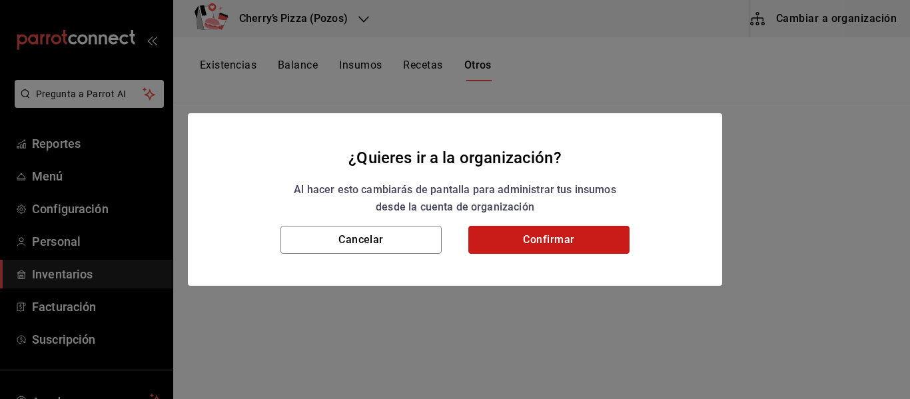
click at [540, 234] on button "Confirmar" at bounding box center [548, 240] width 161 height 28
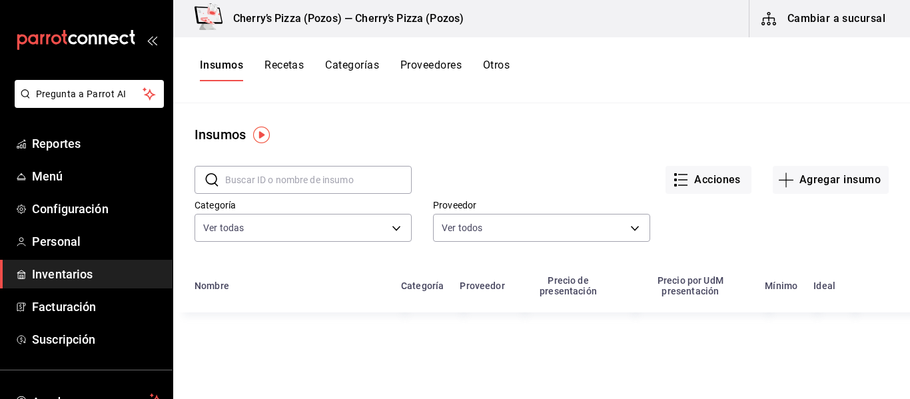
click at [295, 66] on button "Recetas" at bounding box center [283, 70] width 39 height 23
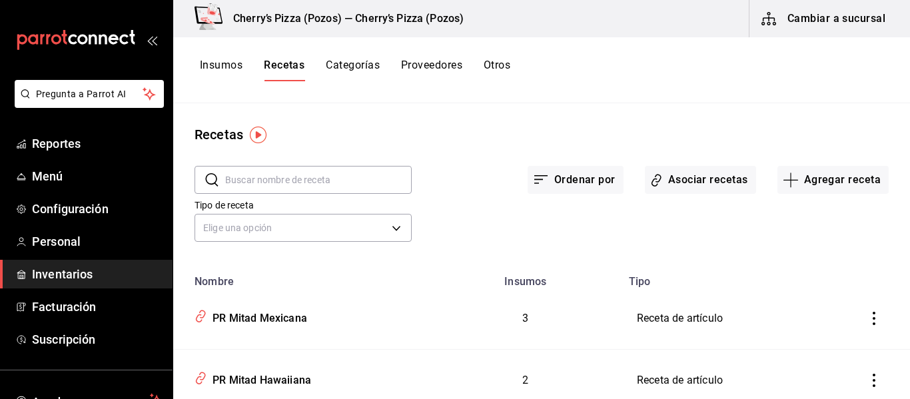
click at [357, 185] on input "text" at bounding box center [318, 179] width 186 height 27
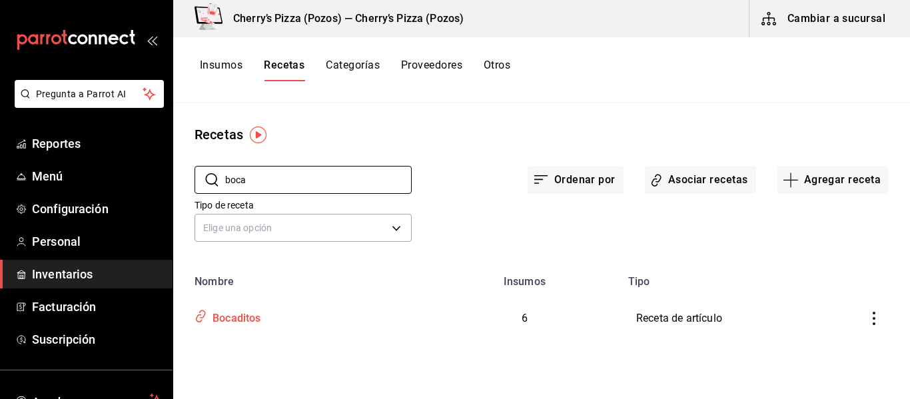
type input "boca"
click at [232, 324] on div "Bocaditos" at bounding box center [234, 316] width 54 height 21
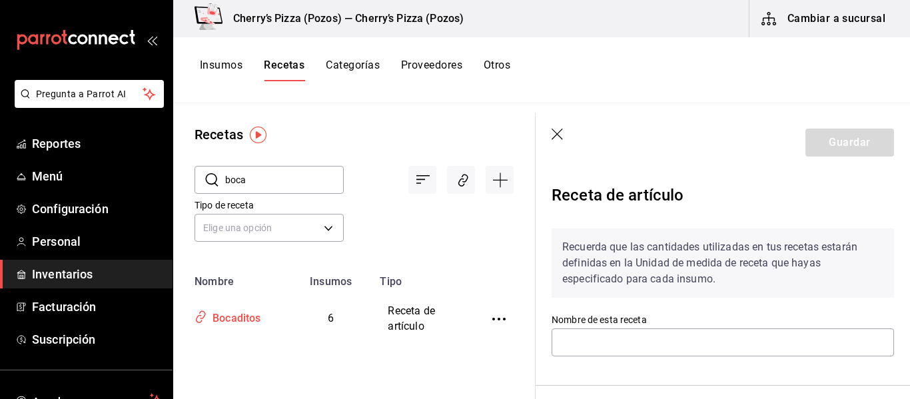
type input "Bocaditos"
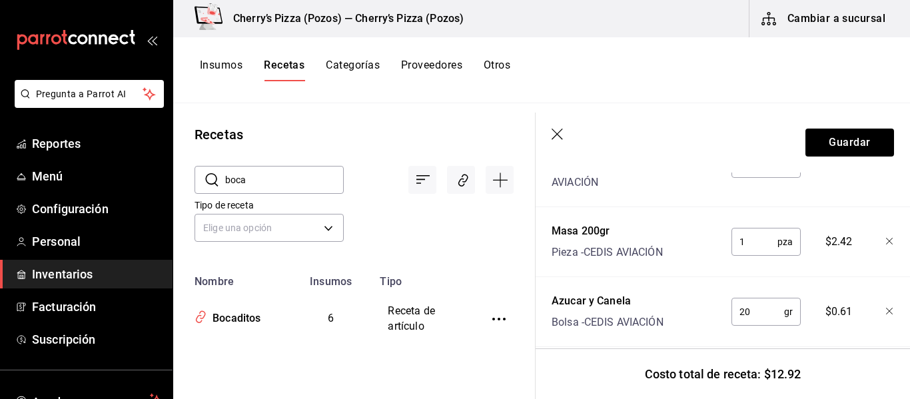
scroll to position [659, 0]
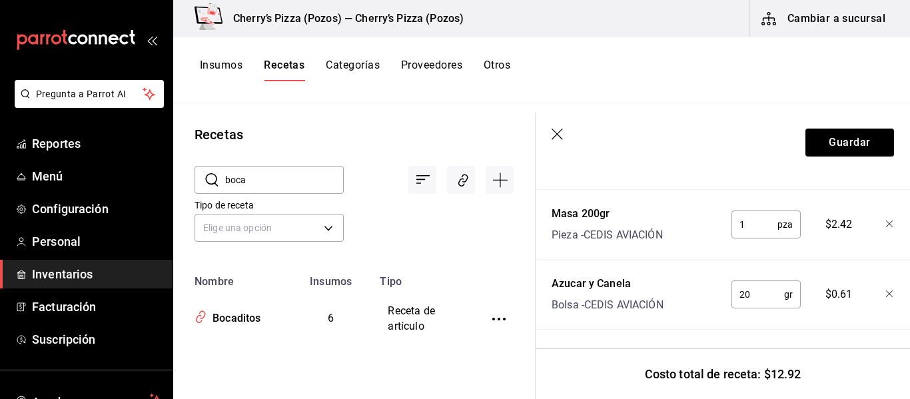
click at [556, 129] on icon "button" at bounding box center [557, 135] width 13 height 13
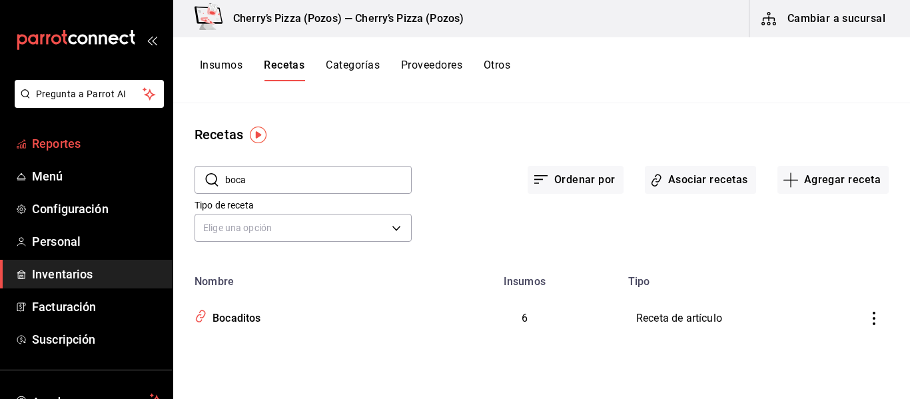
click at [76, 147] on span "Reportes" at bounding box center [97, 144] width 130 height 18
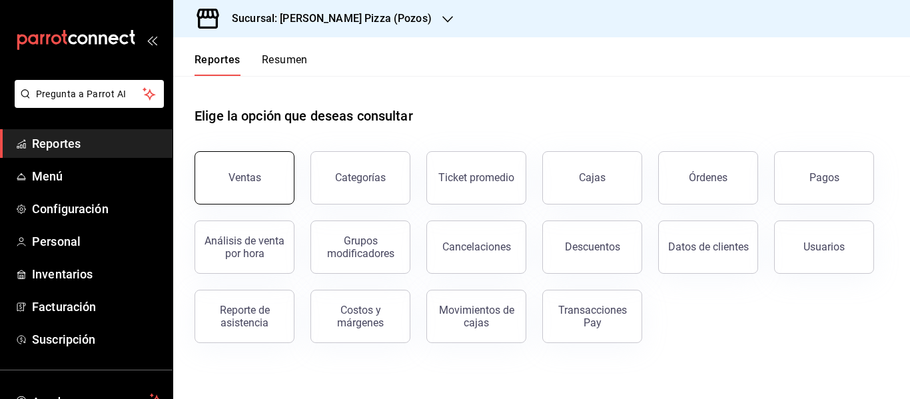
click at [278, 184] on button "Ventas" at bounding box center [244, 177] width 100 height 53
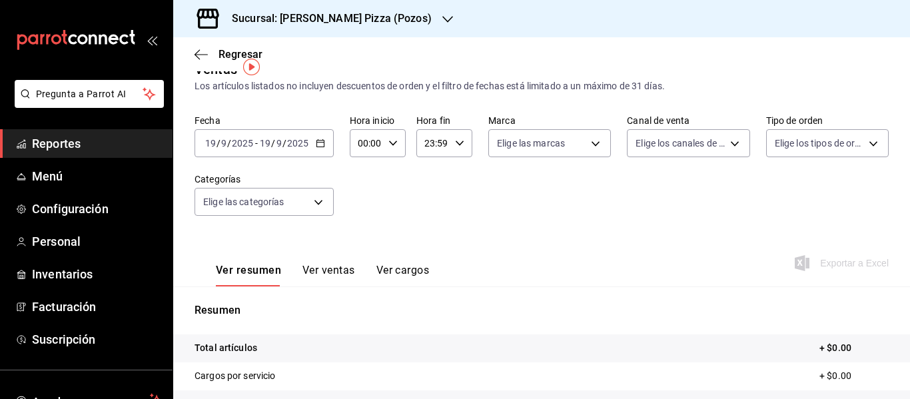
scroll to position [25, 0]
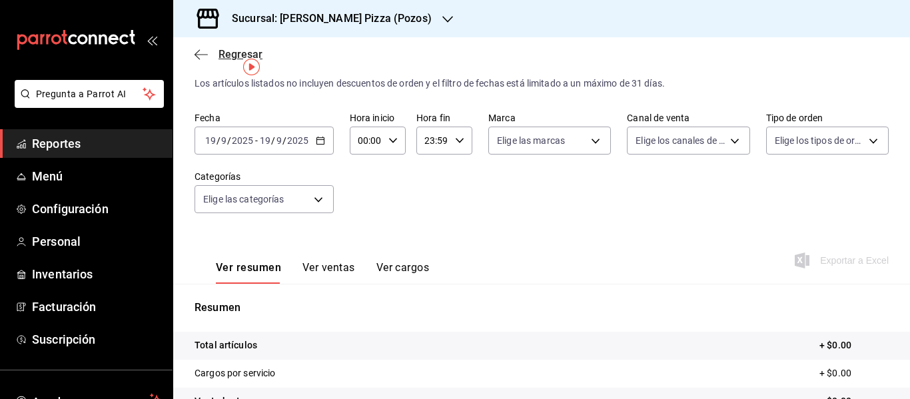
click at [200, 55] on icon "button" at bounding box center [200, 54] width 13 height 1
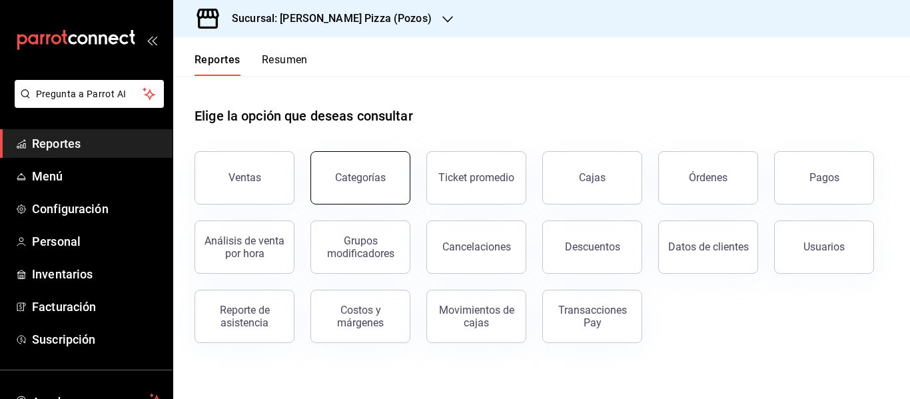
click at [364, 192] on button "Categorías" at bounding box center [360, 177] width 100 height 53
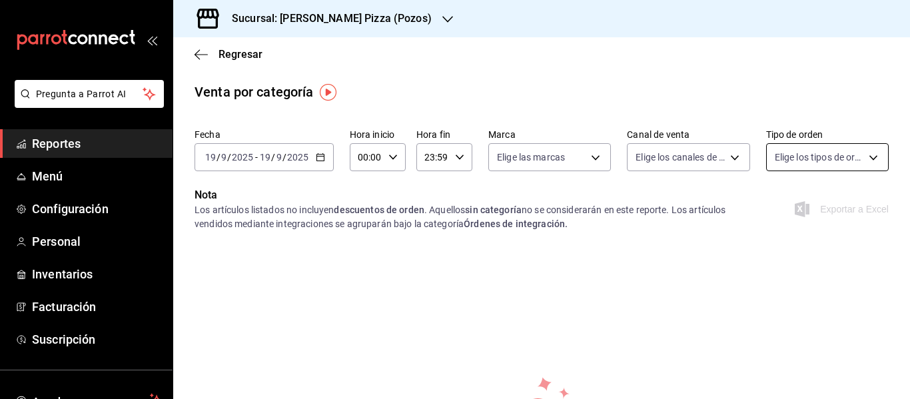
click at [790, 169] on body "Pregunta a Parrot AI Reportes Menú Configuración Personal Inventarios Facturaci…" at bounding box center [455, 199] width 910 height 399
click at [790, 169] on div at bounding box center [455, 199] width 910 height 399
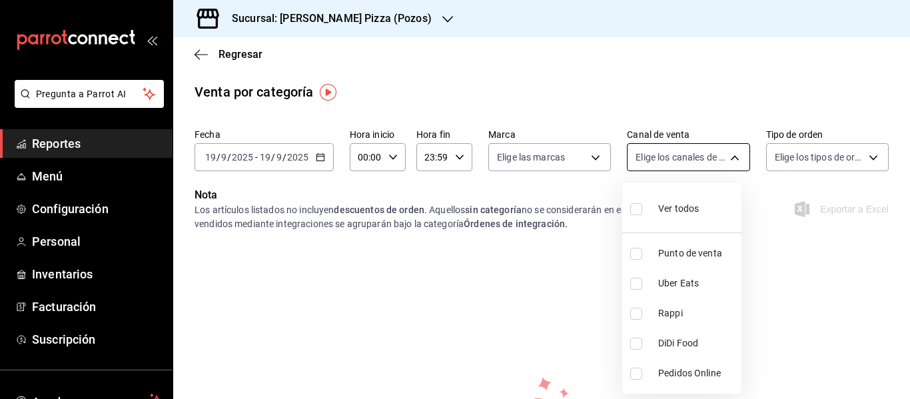
click at [673, 153] on body "Pregunta a Parrot AI Reportes Menú Configuración Personal Inventarios Facturaci…" at bounding box center [455, 199] width 910 height 399
click at [673, 153] on div at bounding box center [455, 199] width 910 height 399
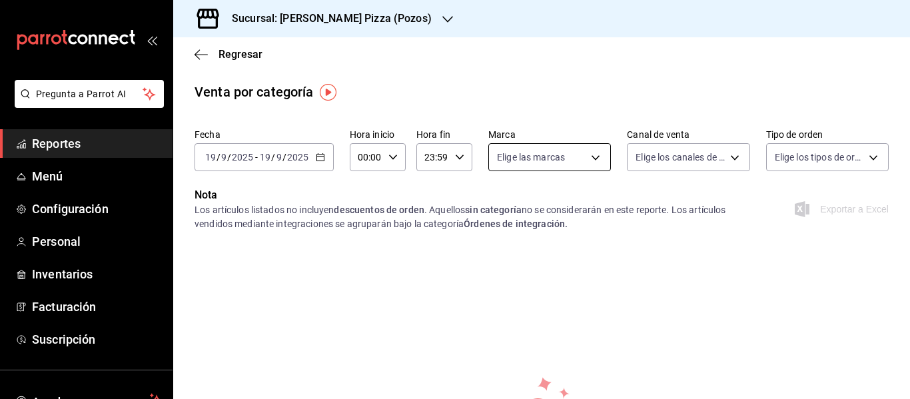
click at [587, 153] on body "Pregunta a Parrot AI Reportes Menú Configuración Personal Inventarios Facturaci…" at bounding box center [455, 199] width 910 height 399
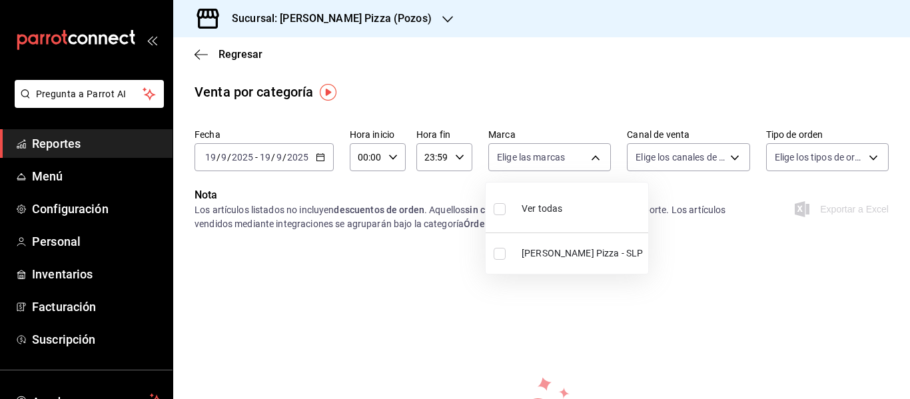
click at [659, 170] on div at bounding box center [455, 199] width 910 height 399
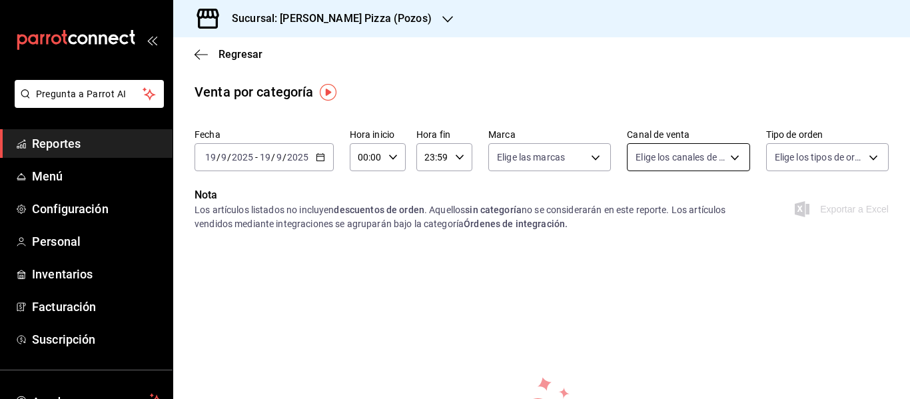
click at [665, 160] on body "Pregunta a Parrot AI Reportes Menú Configuración Personal Inventarios Facturaci…" at bounding box center [455, 199] width 910 height 399
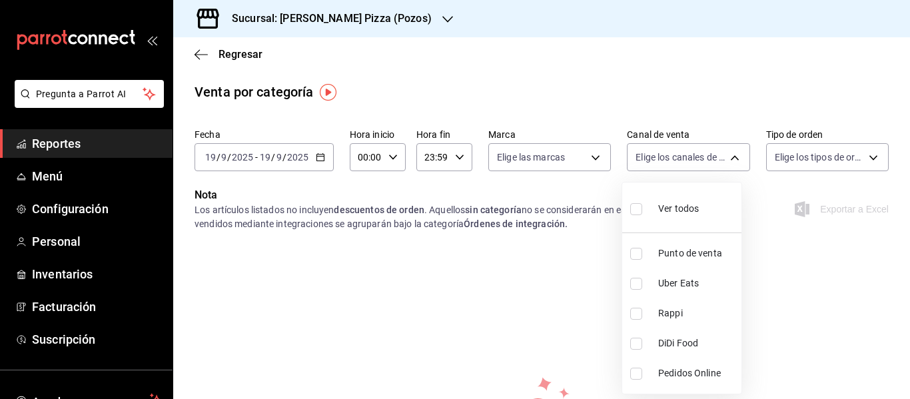
click at [803, 159] on div at bounding box center [455, 199] width 910 height 399
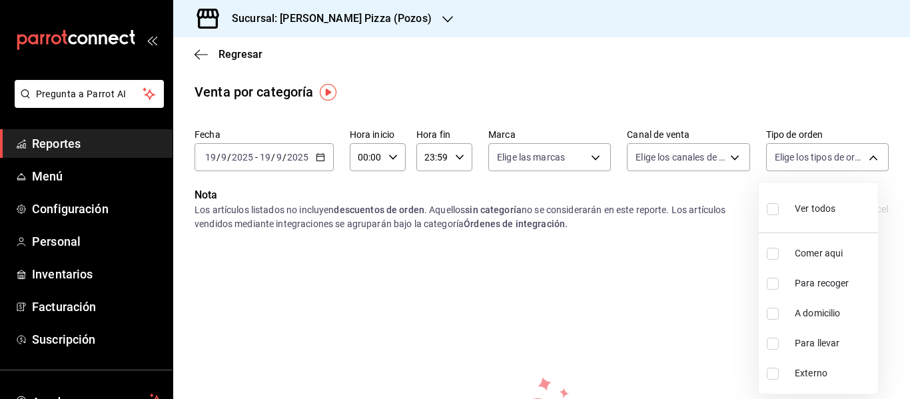
click at [803, 159] on body "Pregunta a Parrot AI Reportes Menú Configuración Personal Inventarios Facturaci…" at bounding box center [455, 199] width 910 height 399
click at [495, 253] on div at bounding box center [455, 199] width 910 height 399
click at [200, 53] on icon "button" at bounding box center [200, 55] width 13 height 12
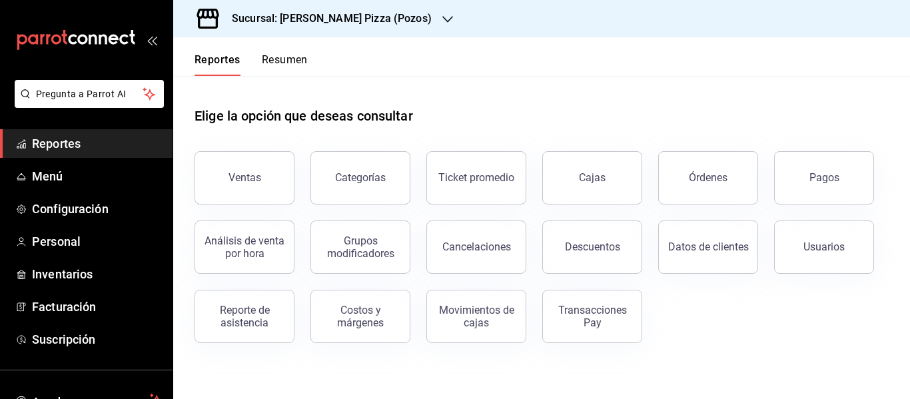
click at [276, 71] on button "Resumen" at bounding box center [285, 64] width 46 height 23
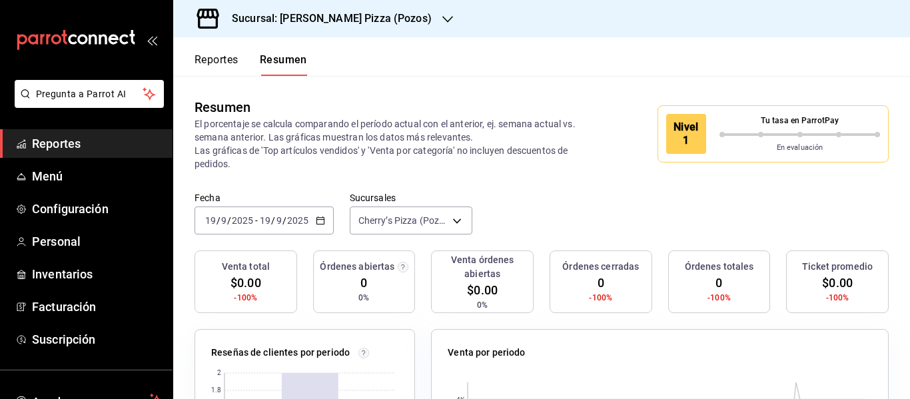
click at [731, 181] on div "Resumen El porcentaje se calcula comparando el período actual con el anterior, …" at bounding box center [541, 134] width 737 height 116
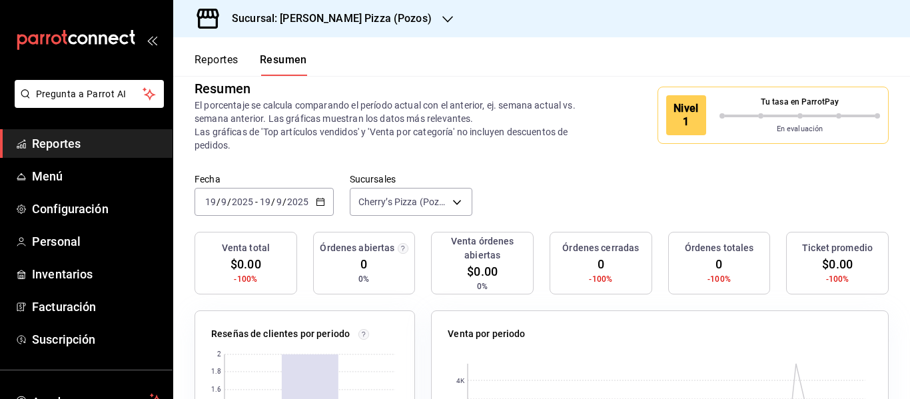
click at [687, 117] on div "Nivel 1" at bounding box center [686, 115] width 40 height 40
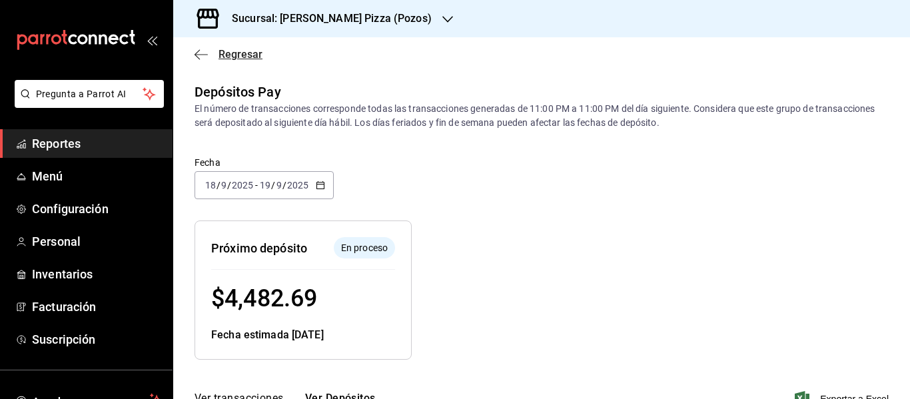
click at [201, 56] on icon "button" at bounding box center [200, 55] width 13 height 12
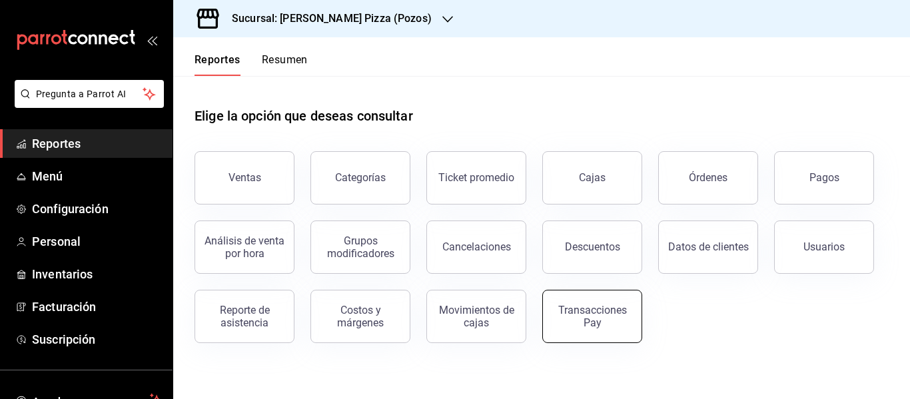
click at [564, 310] on div "Transacciones Pay" at bounding box center [592, 316] width 83 height 25
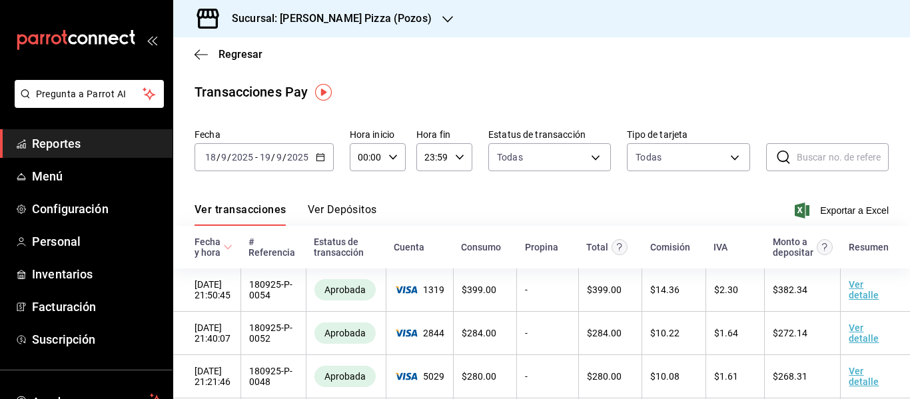
click at [348, 212] on button "Ver Depósitos" at bounding box center [342, 214] width 69 height 23
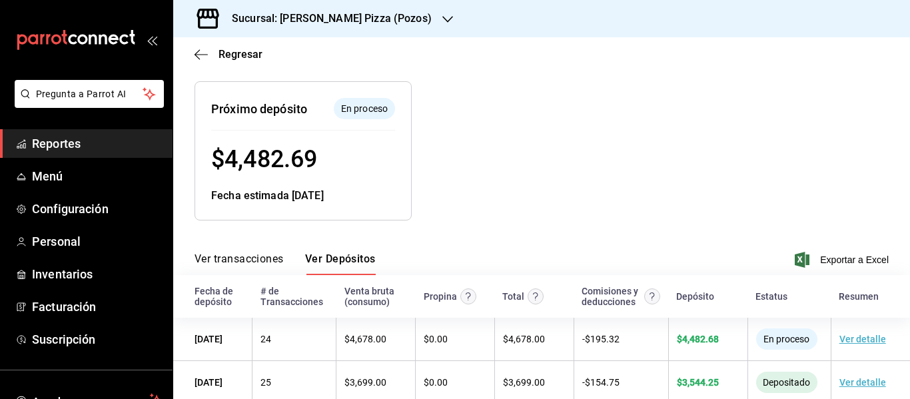
scroll to position [167, 0]
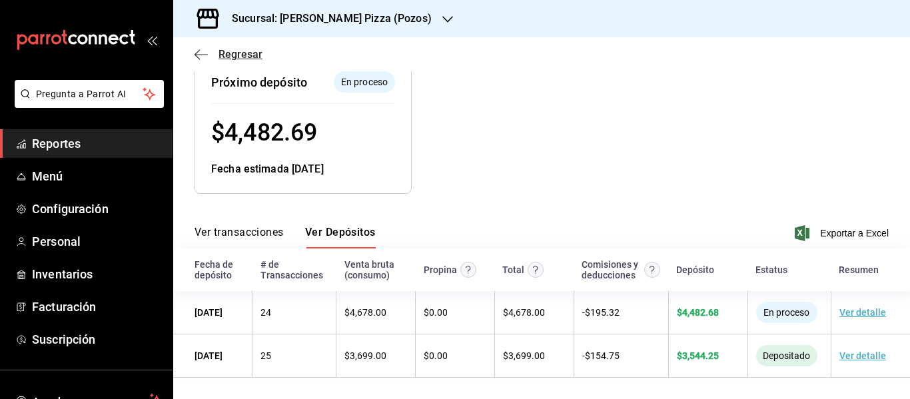
click at [197, 58] on icon "button" at bounding box center [200, 55] width 13 height 12
